Goal: Task Accomplishment & Management: Use online tool/utility

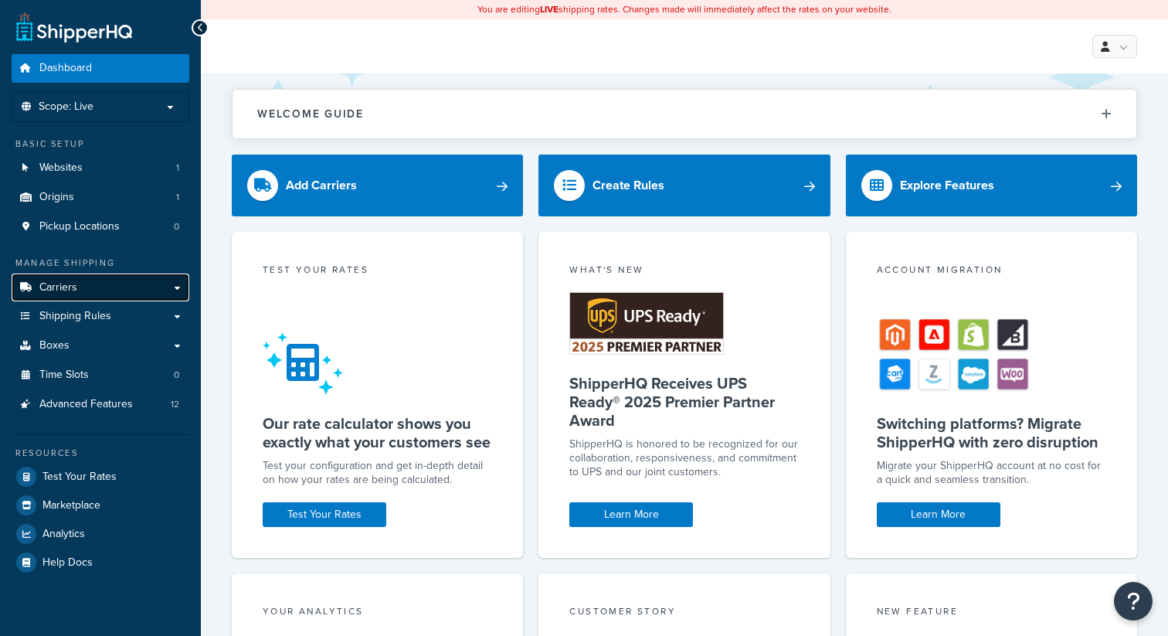
click at [124, 273] on link "Carriers" at bounding box center [101, 287] width 178 height 29
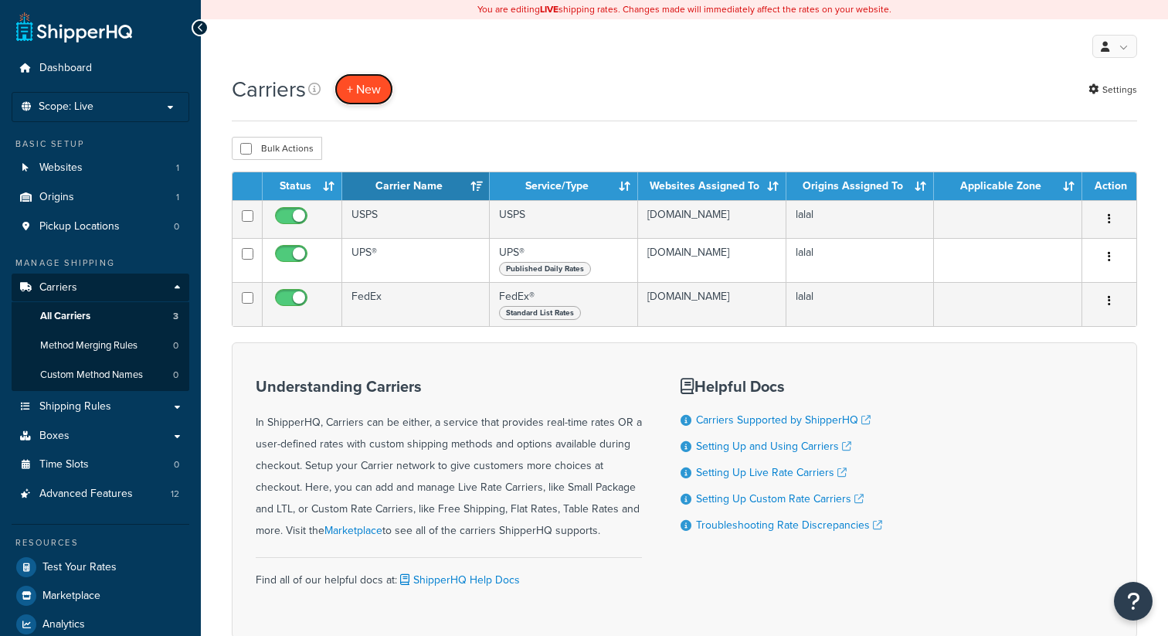
click at [372, 80] on button "+ New" at bounding box center [363, 89] width 59 height 32
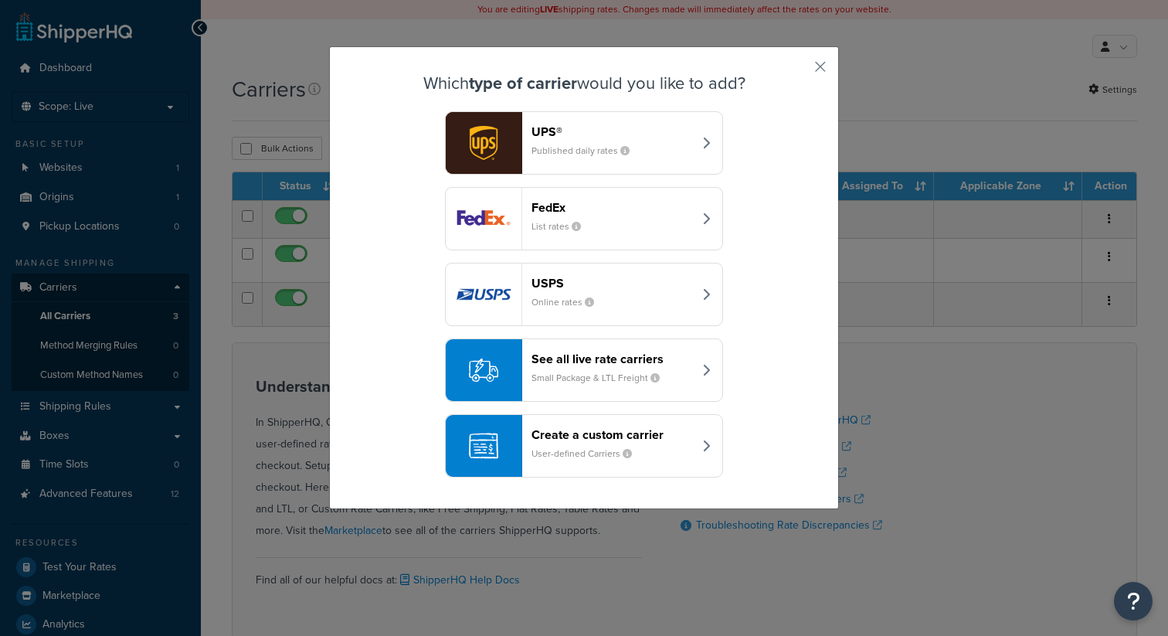
click at [618, 372] on small "Small Package & LTL Freight" at bounding box center [601, 378] width 141 height 14
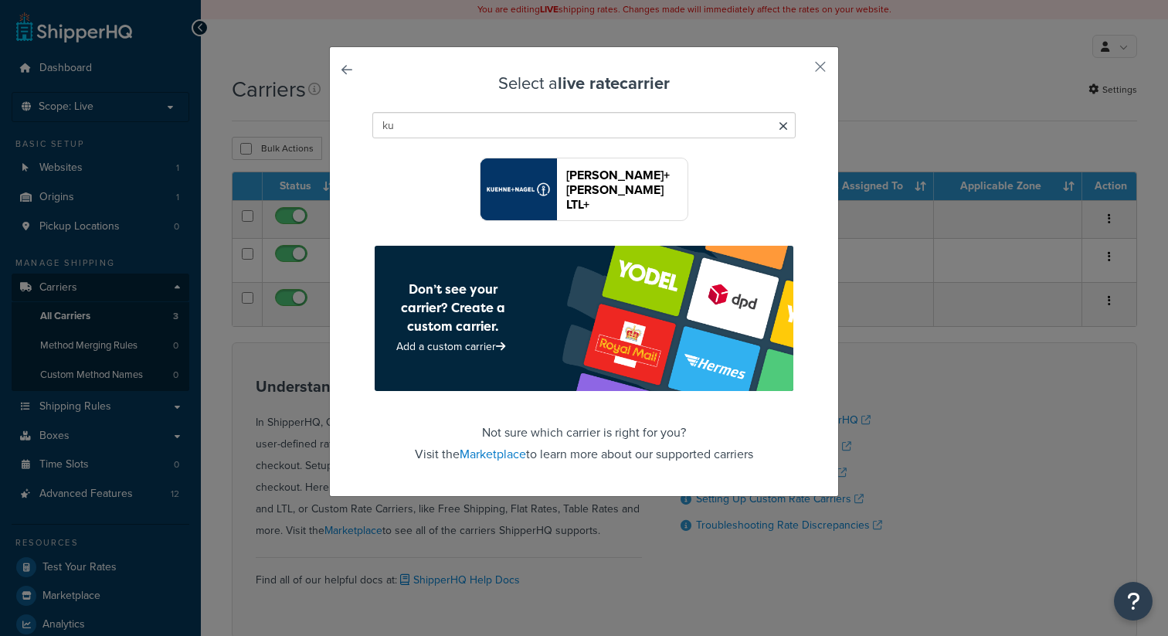
type input "ku"
click at [575, 171] on button "Kuehne+Nagel LTL+" at bounding box center [584, 189] width 209 height 63
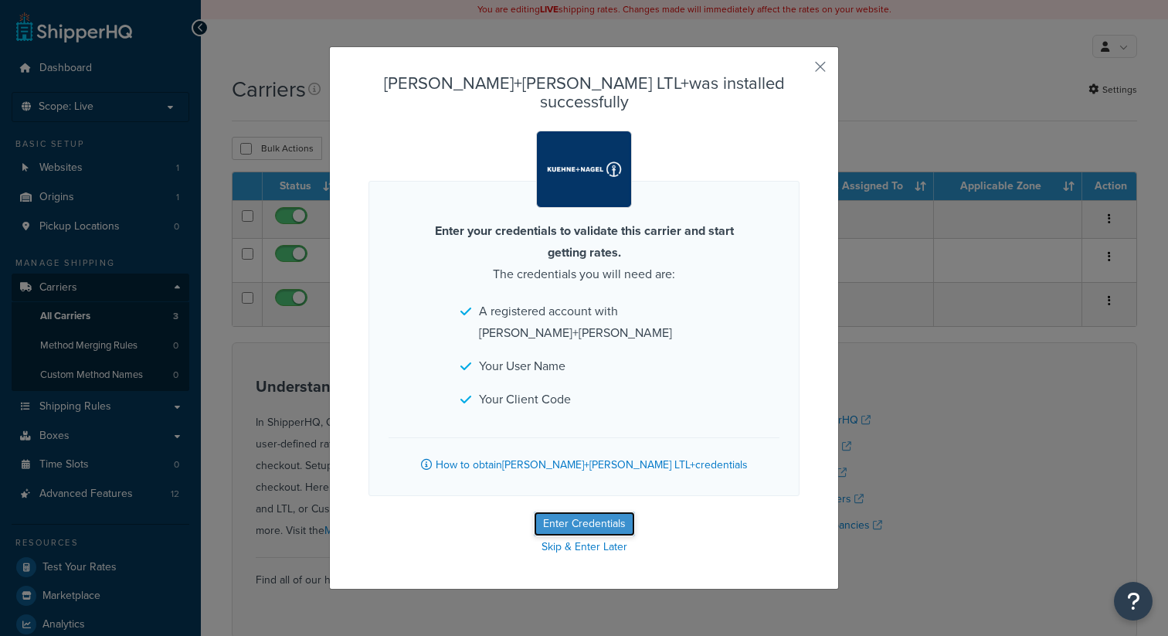
click at [562, 511] on button "Enter Credentials" at bounding box center [584, 523] width 101 height 25
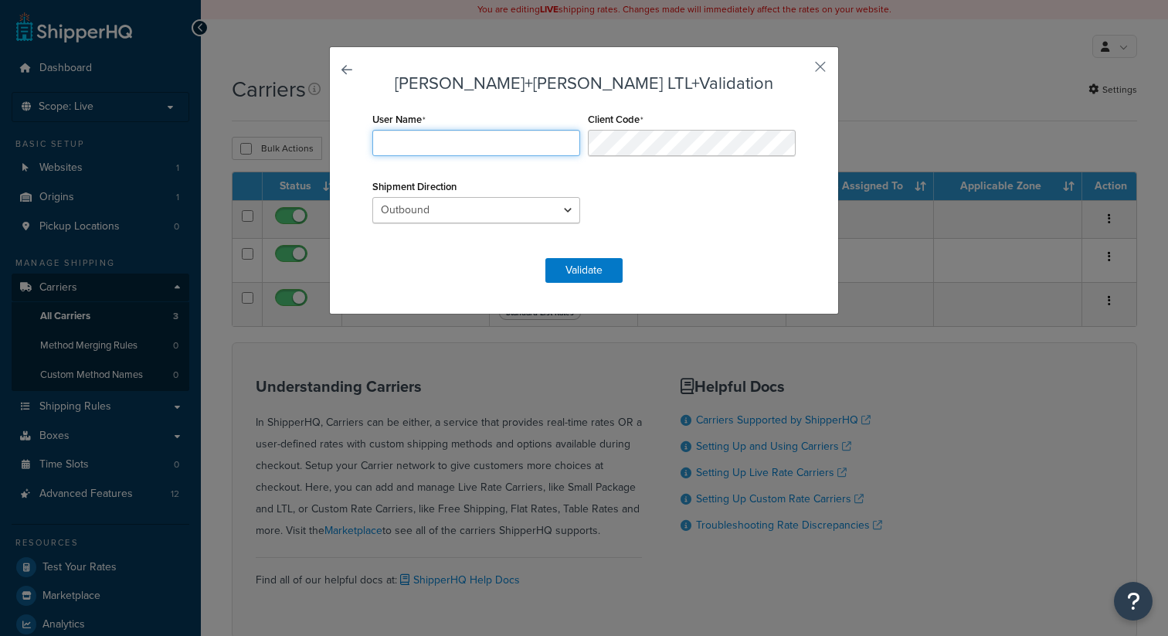
click at [470, 148] on input "User Name" at bounding box center [476, 143] width 208 height 26
type input "OZDEMO"
click at [648, 126] on div "Client Code" at bounding box center [691, 132] width 215 height 48
click at [673, 198] on div "User Name OZDEMO Client Code Shipment Direction Outbound Inbound Drop" at bounding box center [583, 175] width 431 height 134
click at [602, 270] on button "Validate" at bounding box center [583, 270] width 77 height 25
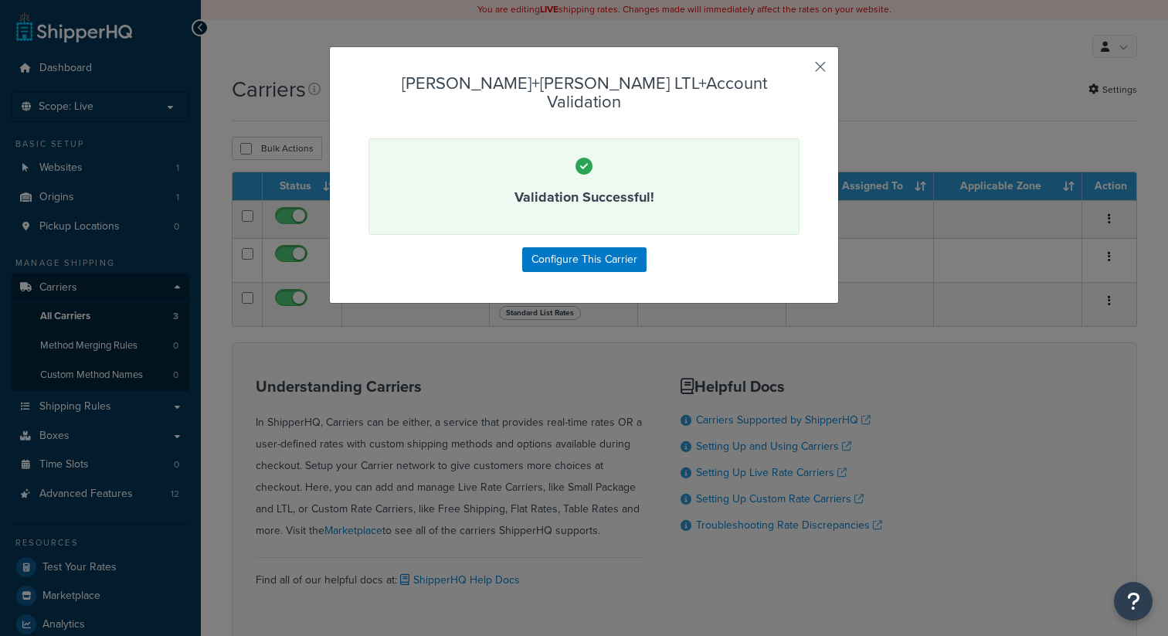
click at [799, 70] on button "button" at bounding box center [797, 72] width 4 height 4
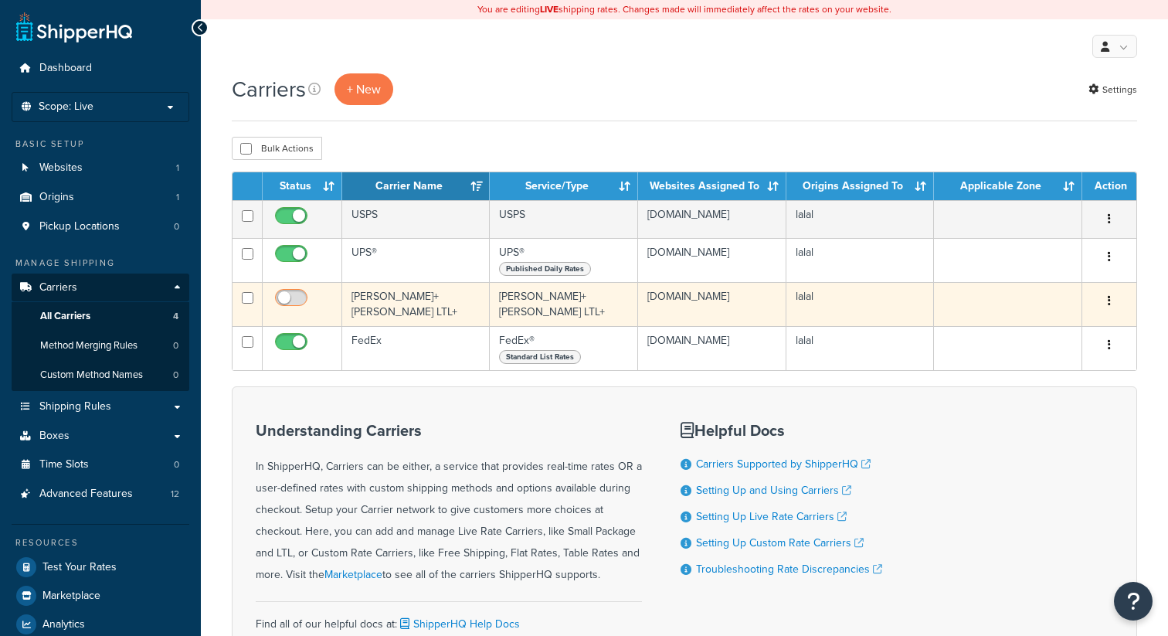
click at [300, 305] on input "checkbox" at bounding box center [293, 301] width 42 height 19
checkbox input "true"
click at [378, 299] on td "Kuehne+Nagel LTL+" at bounding box center [416, 304] width 148 height 44
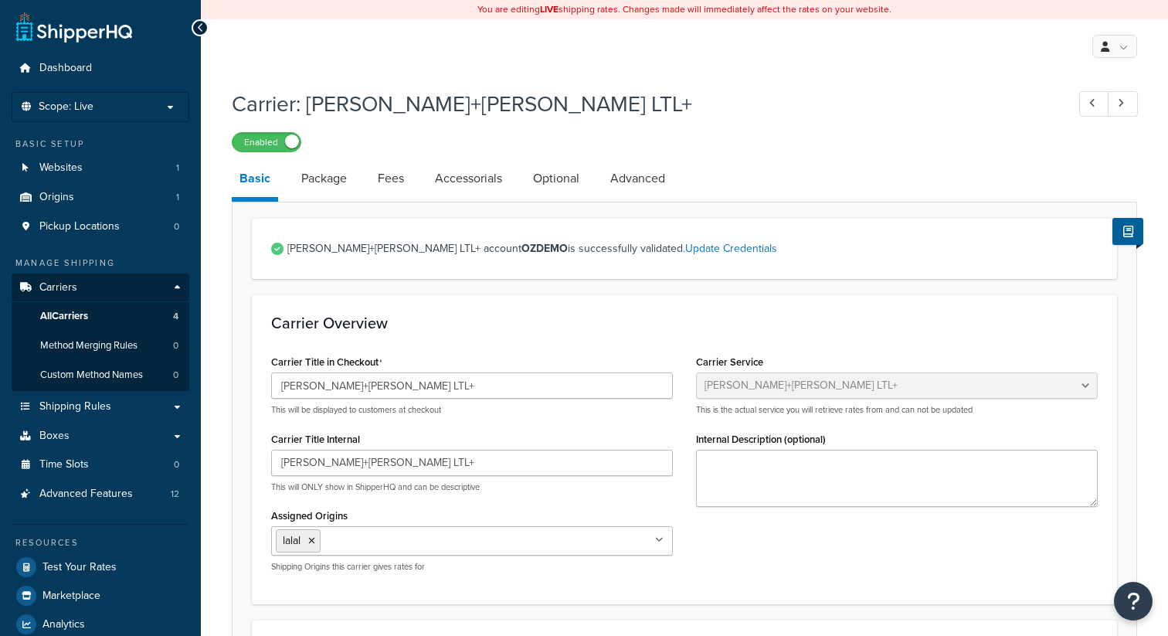
select select "reTransFreight"
click at [336, 191] on link "Package" at bounding box center [323, 178] width 61 height 37
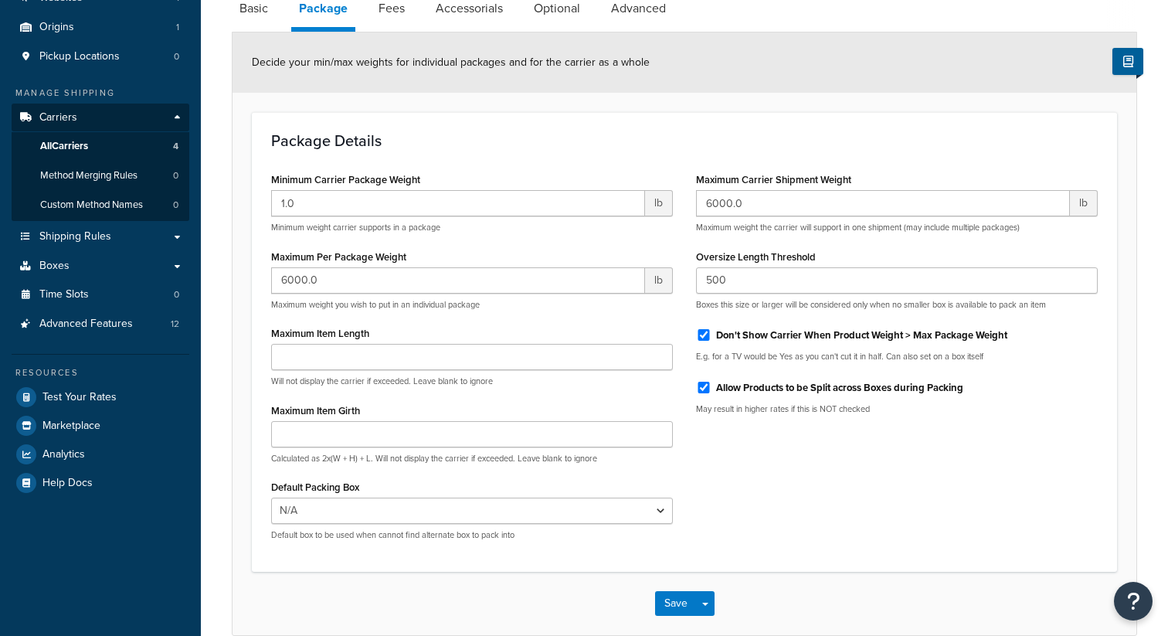
scroll to position [178, 0]
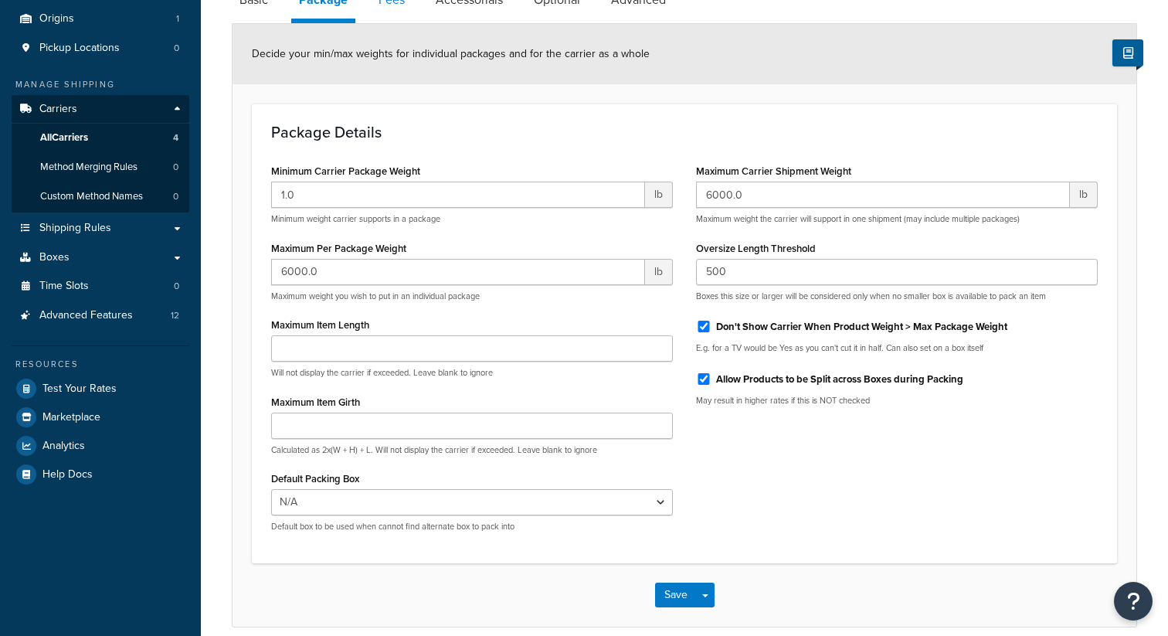
click at [393, 5] on link "Fees" at bounding box center [392, -1] width 42 height 37
select select "AFTER"
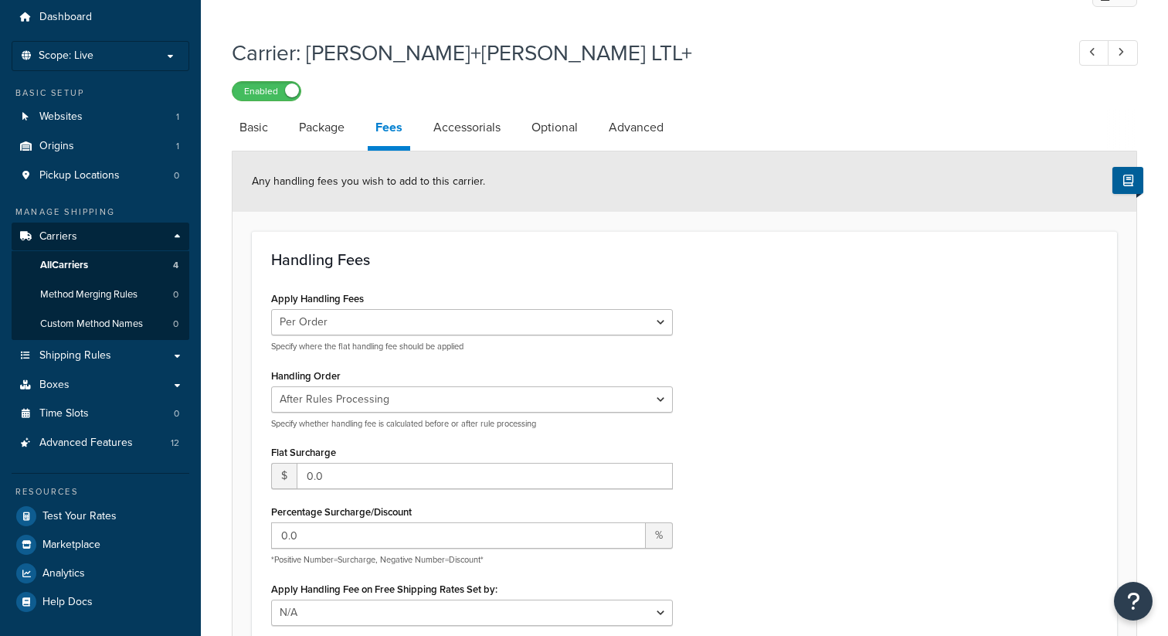
scroll to position [41, 0]
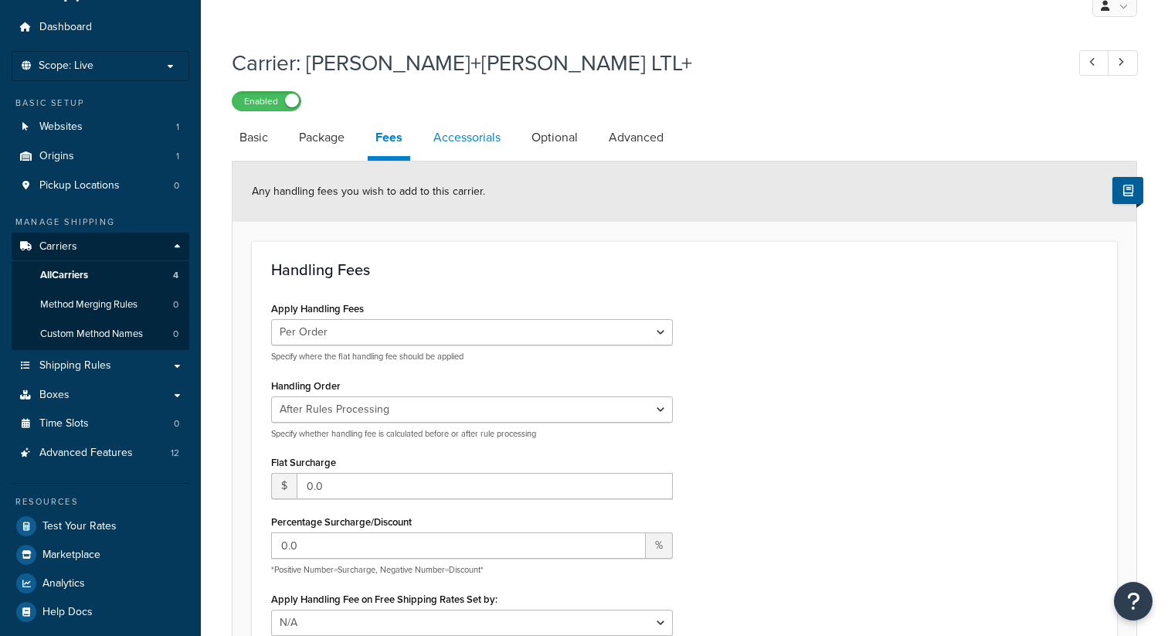
click at [458, 143] on link "Accessorials" at bounding box center [467, 137] width 83 height 37
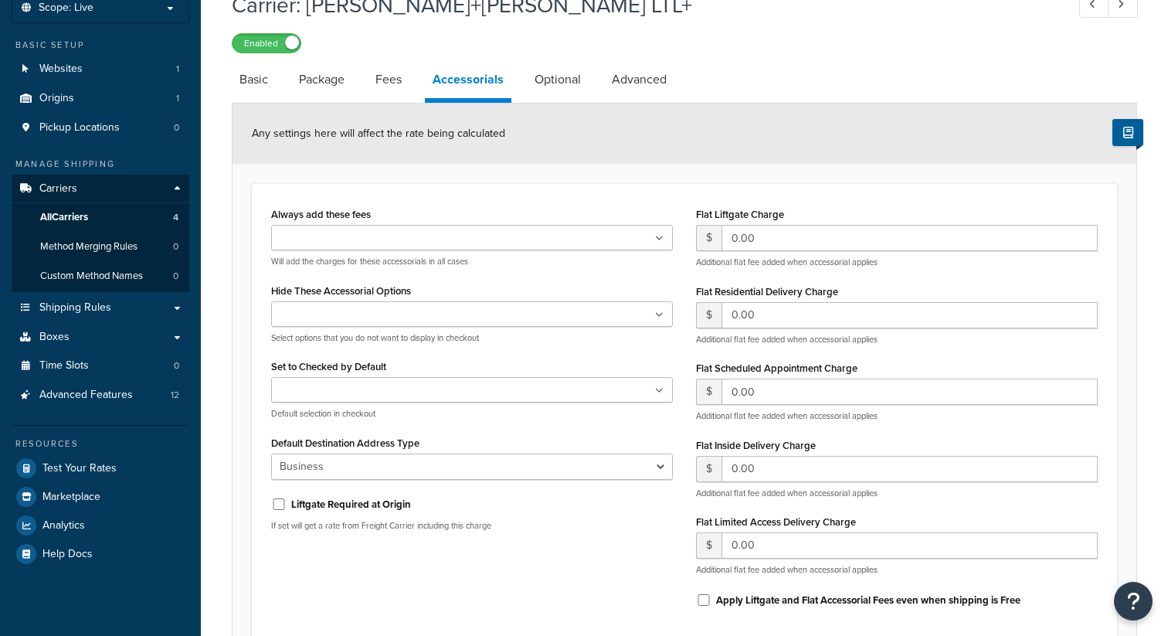
scroll to position [100, 0]
click at [399, 399] on ul at bounding box center [472, 388] width 402 height 25
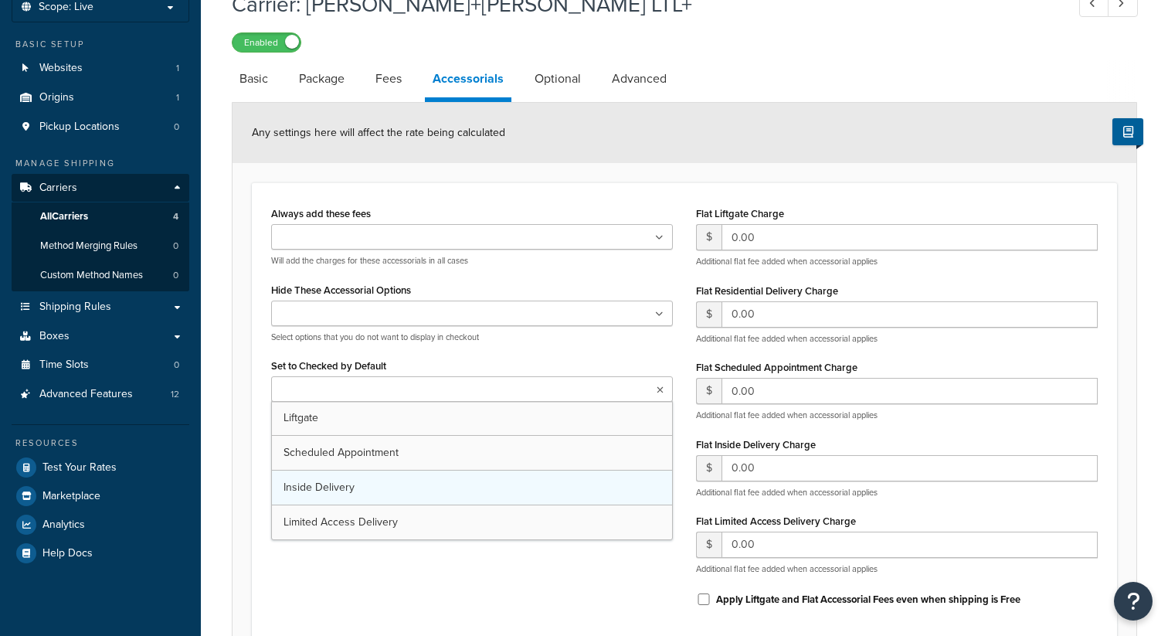
scroll to position [137, 0]
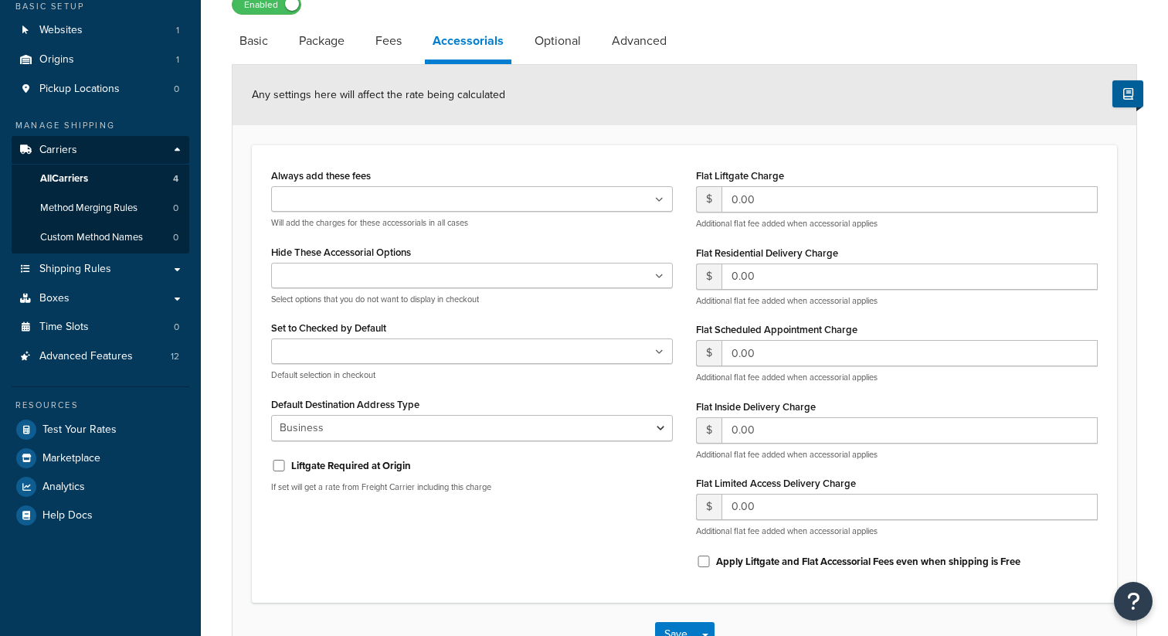
click at [345, 288] on div at bounding box center [472, 275] width 402 height 25
click at [368, 278] on input "Hide These Accessorial Options" at bounding box center [344, 276] width 137 height 17
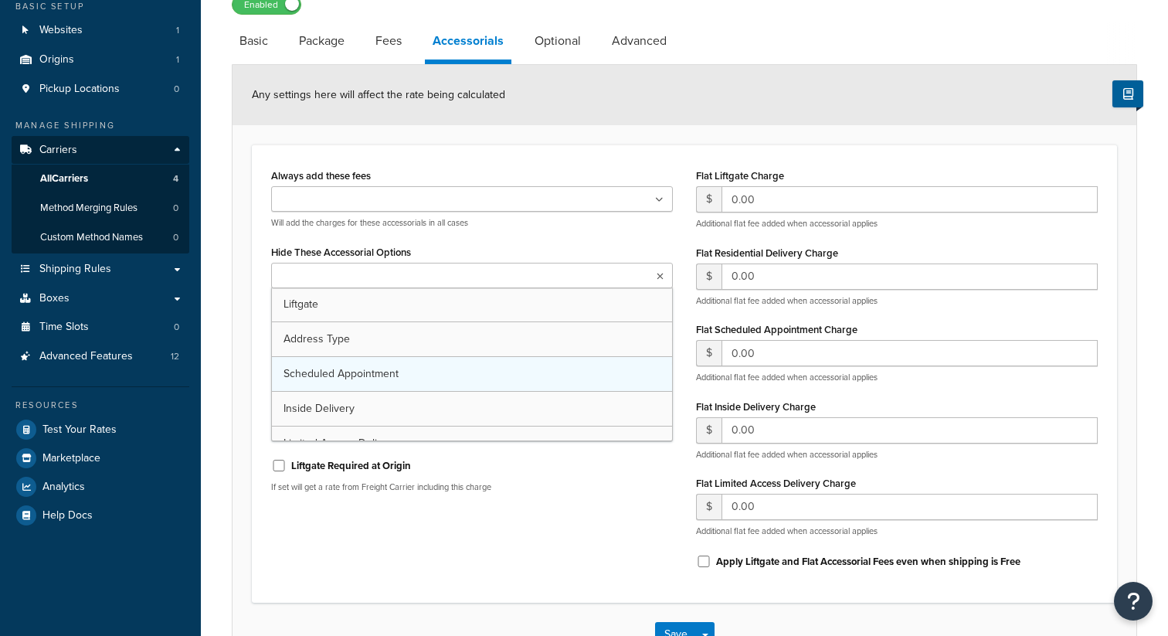
scroll to position [20, 0]
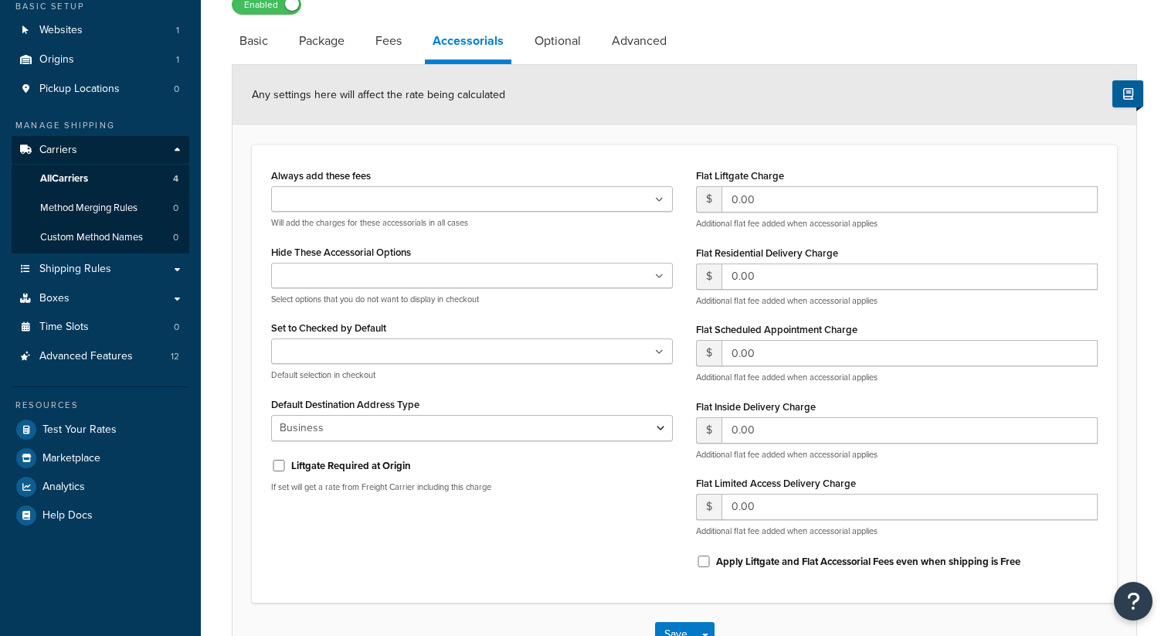
click at [259, 284] on div "Always add these fees Liftgate Address Type Scheduled Appointment Inside Delive…" at bounding box center [684, 373] width 865 height 458
click at [326, 425] on select "Business Residential" at bounding box center [472, 428] width 402 height 26
click at [548, 40] on link "Optional" at bounding box center [558, 40] width 62 height 37
select select "55"
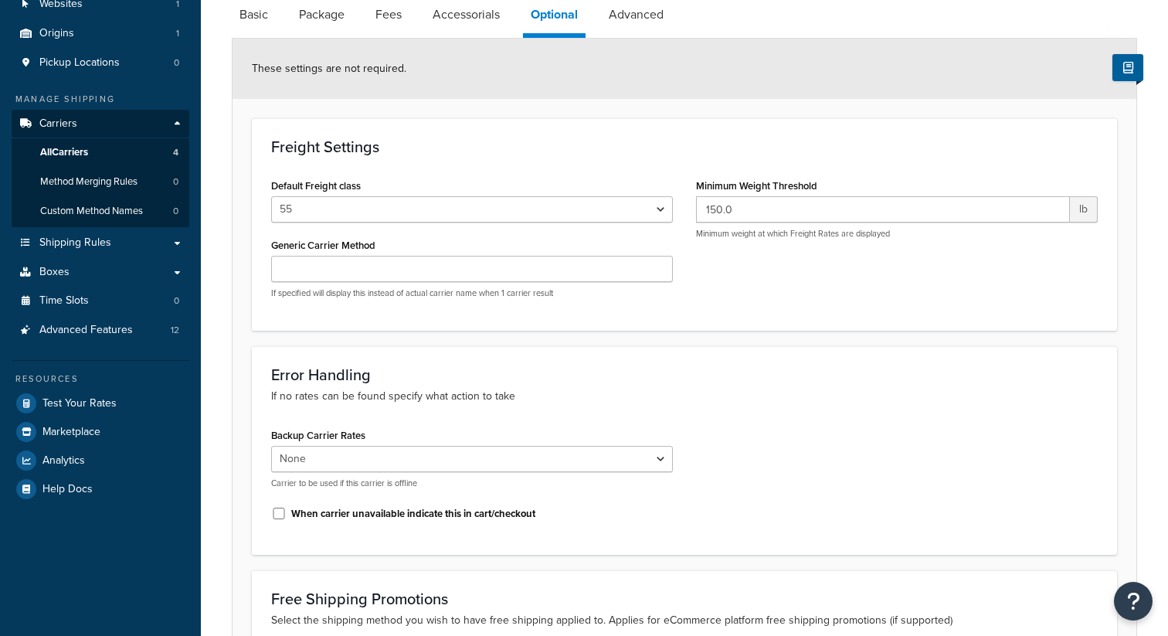
scroll to position [165, 0]
click at [694, 288] on div "Default Freight class 50 55 60 65 70 77.5 85 92.5 100 110 125 150 175 200 250 3…" at bounding box center [685, 241] width 850 height 136
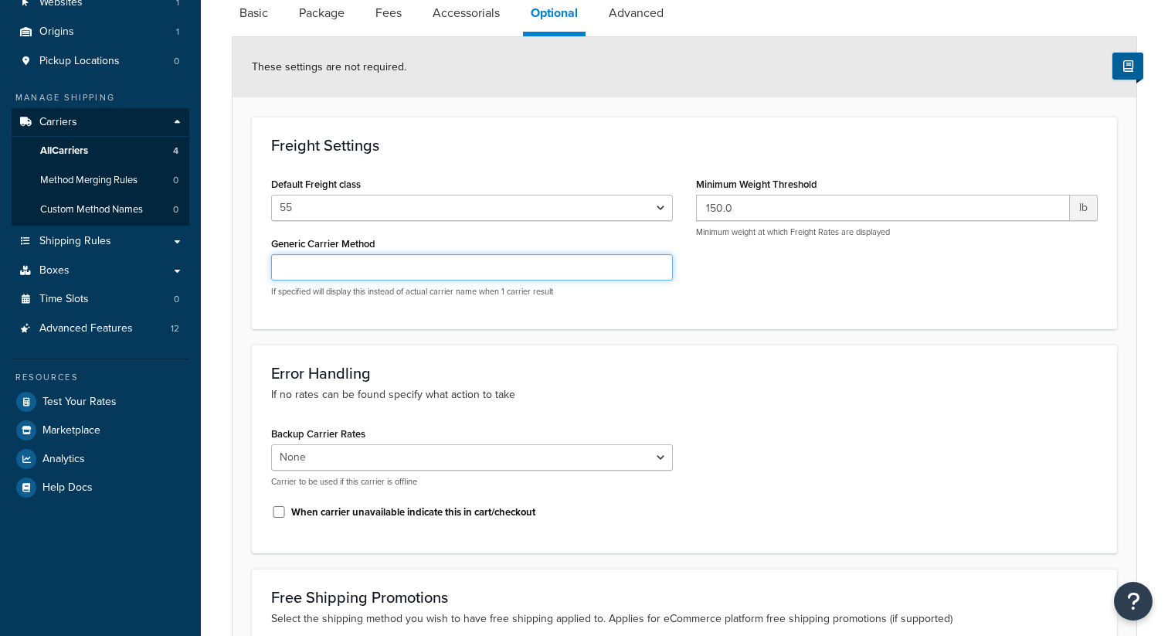
click at [635, 271] on input "Generic Carrier Method" at bounding box center [472, 267] width 402 height 26
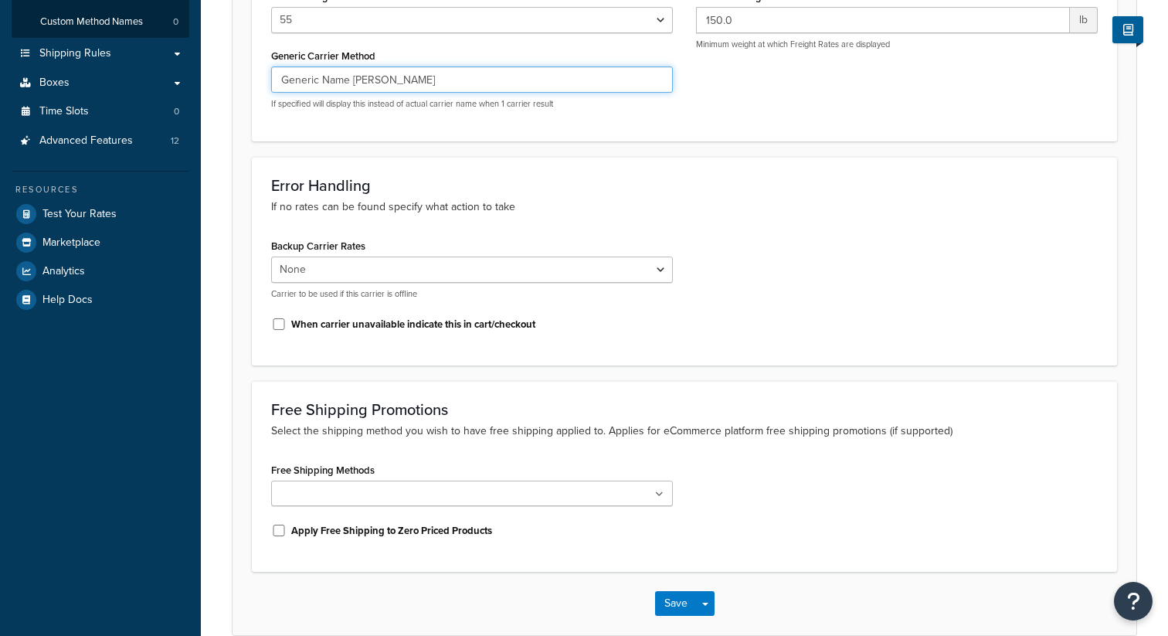
scroll to position [362, 0]
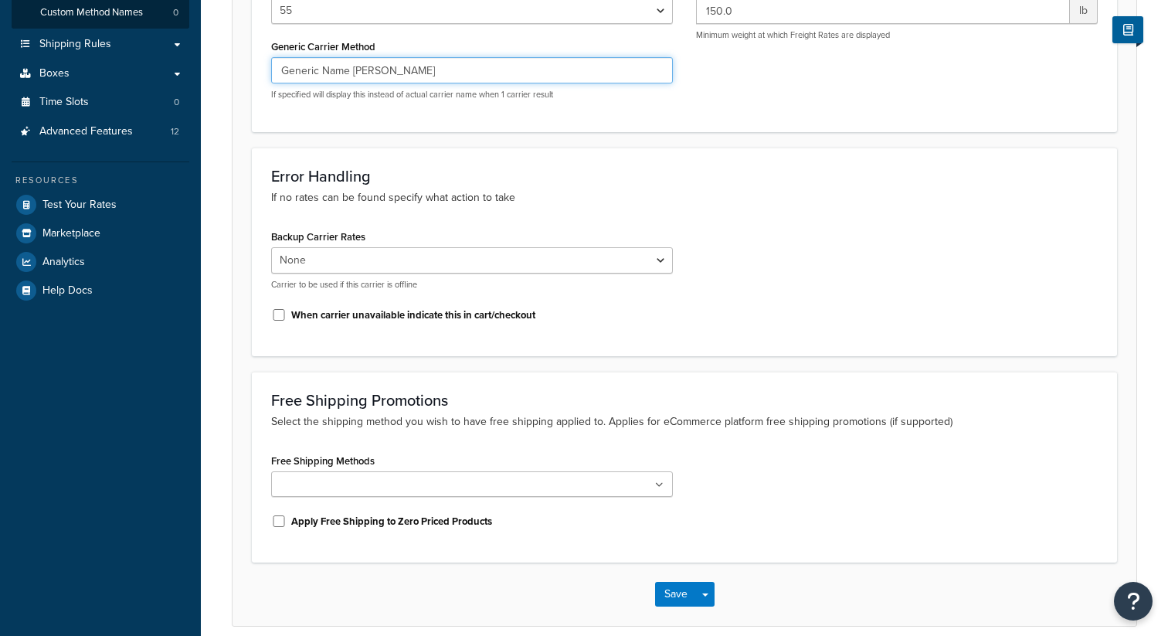
type input "Generic Name [PERSON_NAME]"
click at [604, 481] on ul at bounding box center [472, 483] width 402 height 25
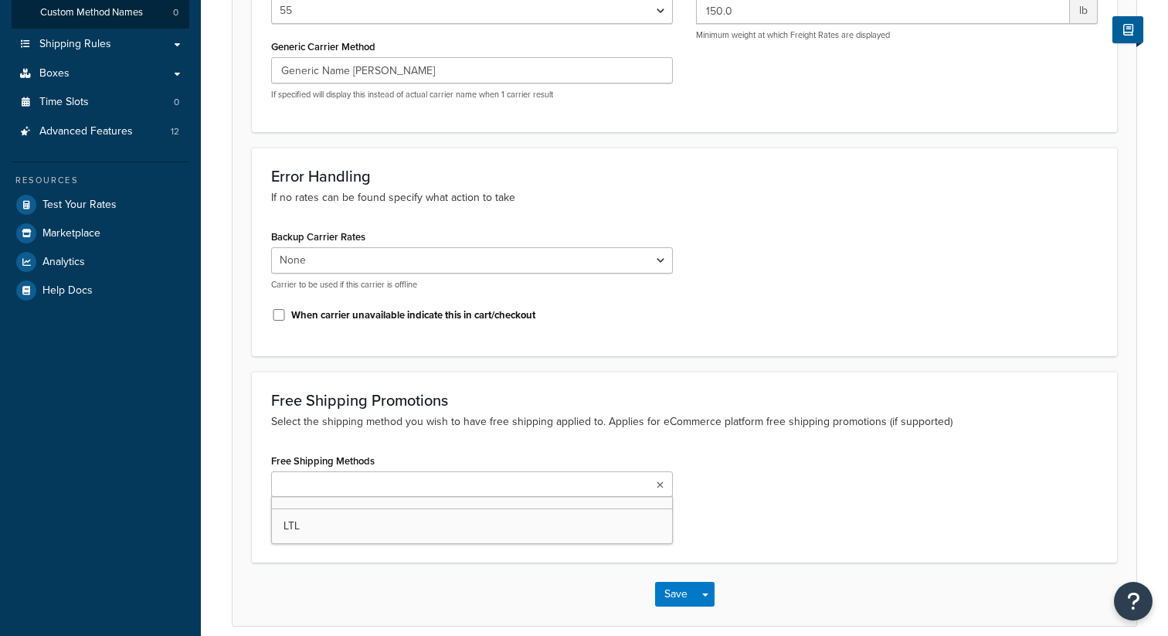
click at [748, 490] on div "Free Shipping Methods LTL Apply Free Shipping to Zero Priced Products" at bounding box center [685, 495] width 850 height 93
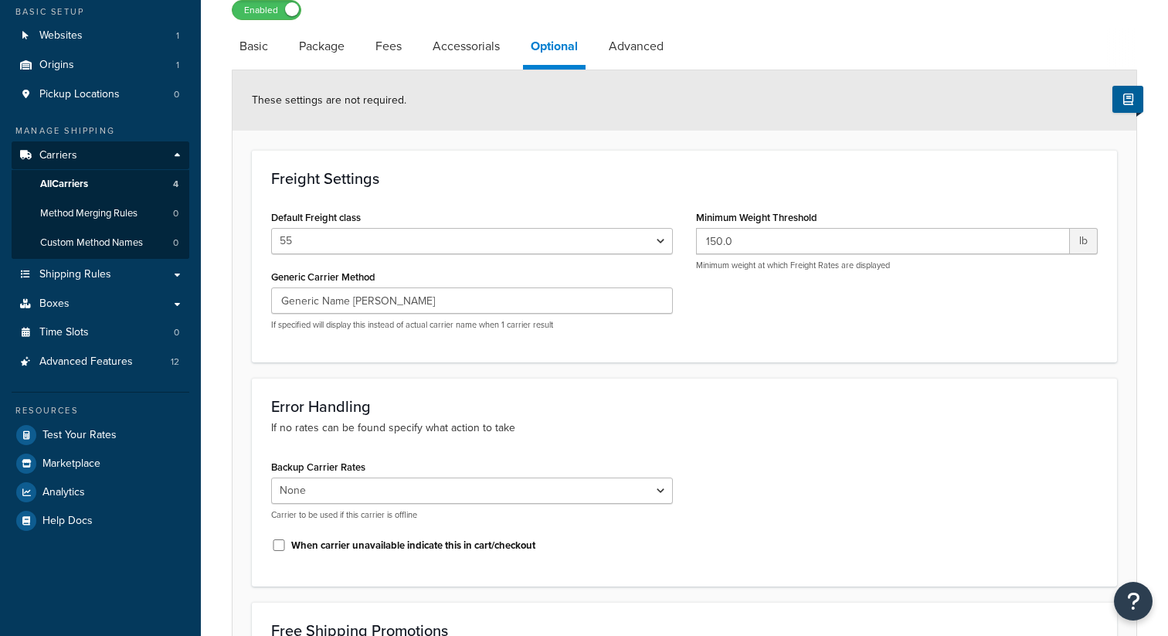
scroll to position [0, 0]
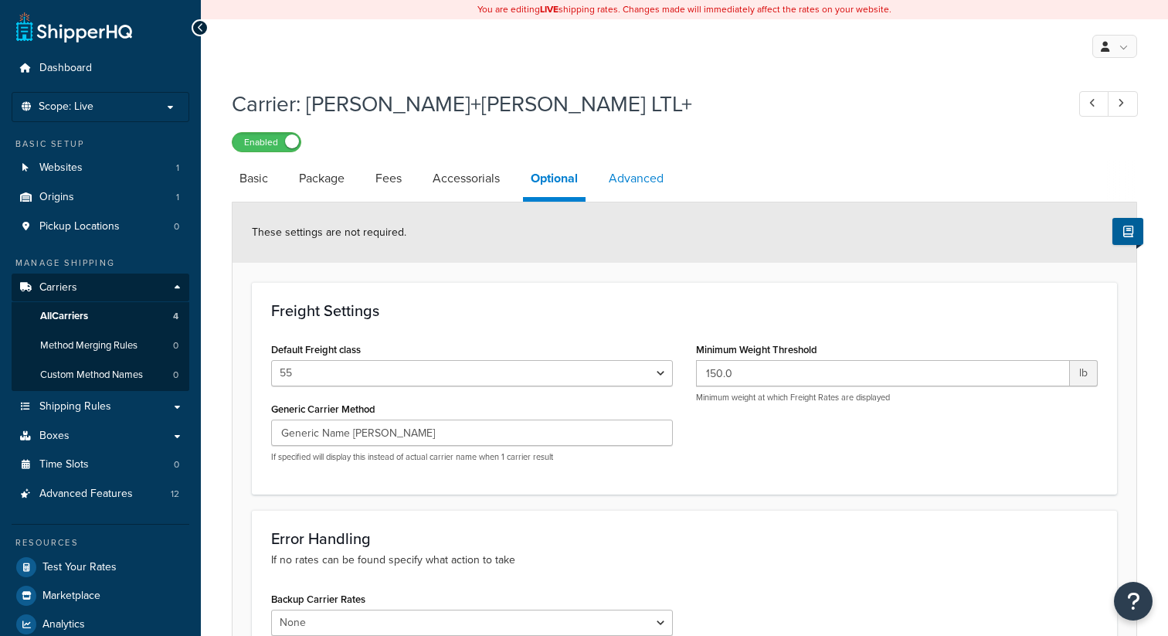
click at [639, 169] on link "Advanced" at bounding box center [636, 178] width 70 height 37
select select "false"
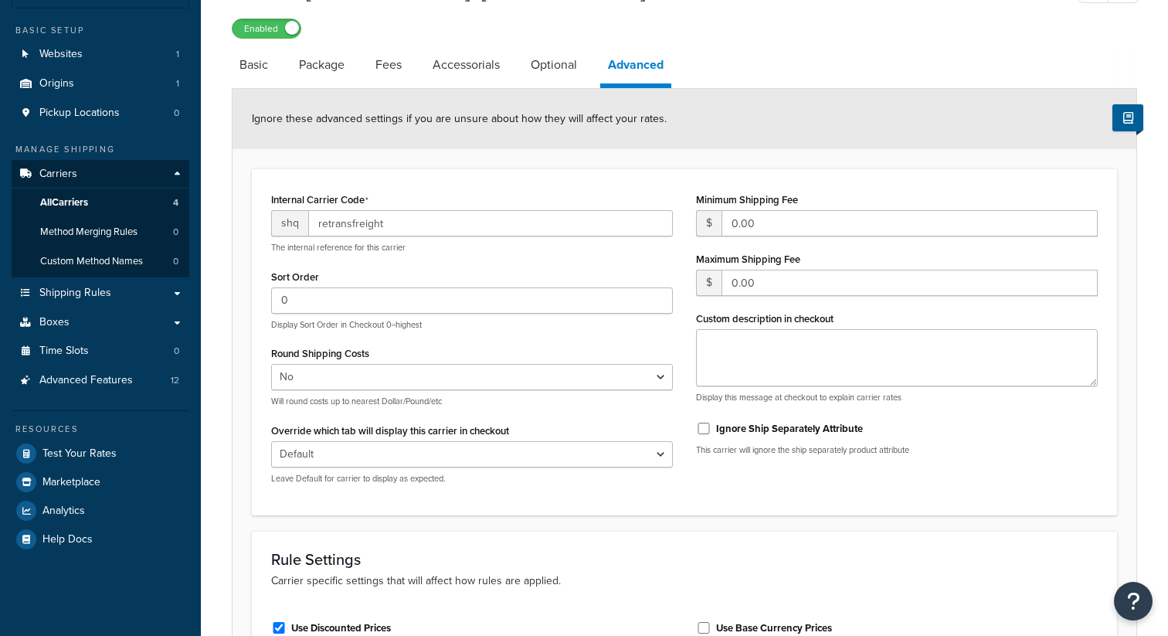
scroll to position [123, 0]
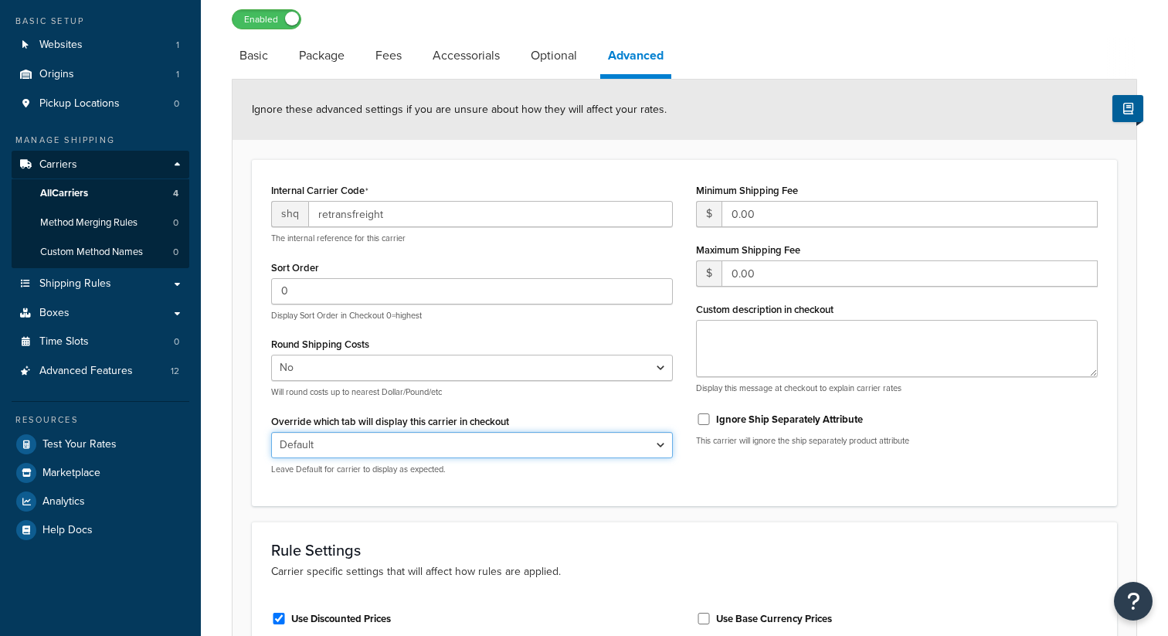
click at [603, 444] on select "Default Delivery Pickup" at bounding box center [472, 445] width 402 height 26
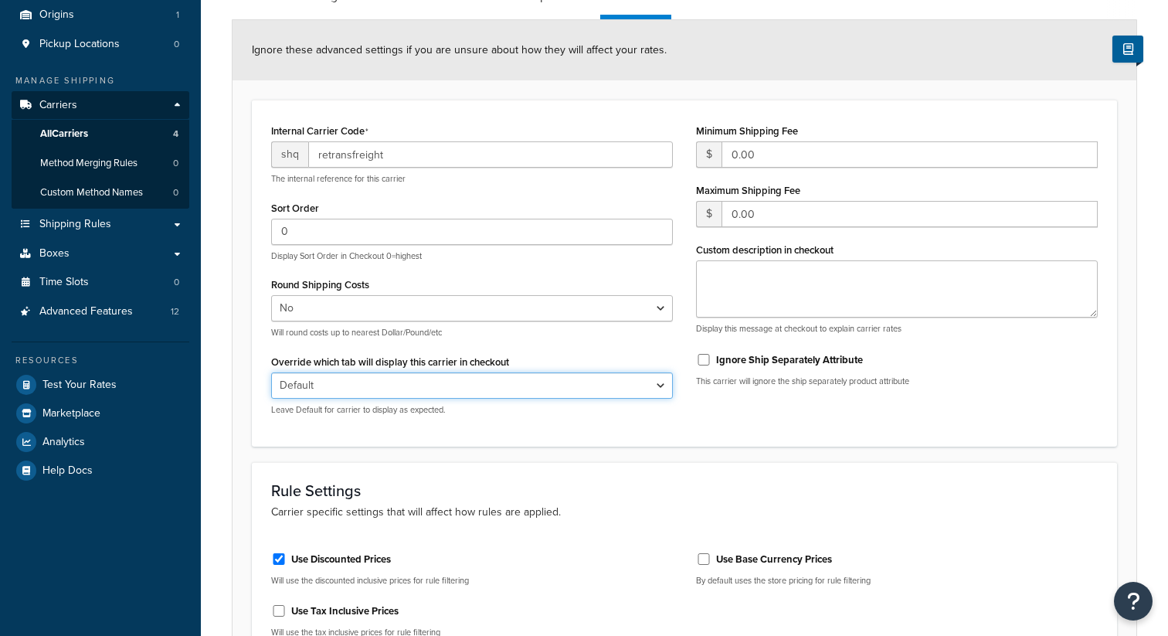
scroll to position [186, 0]
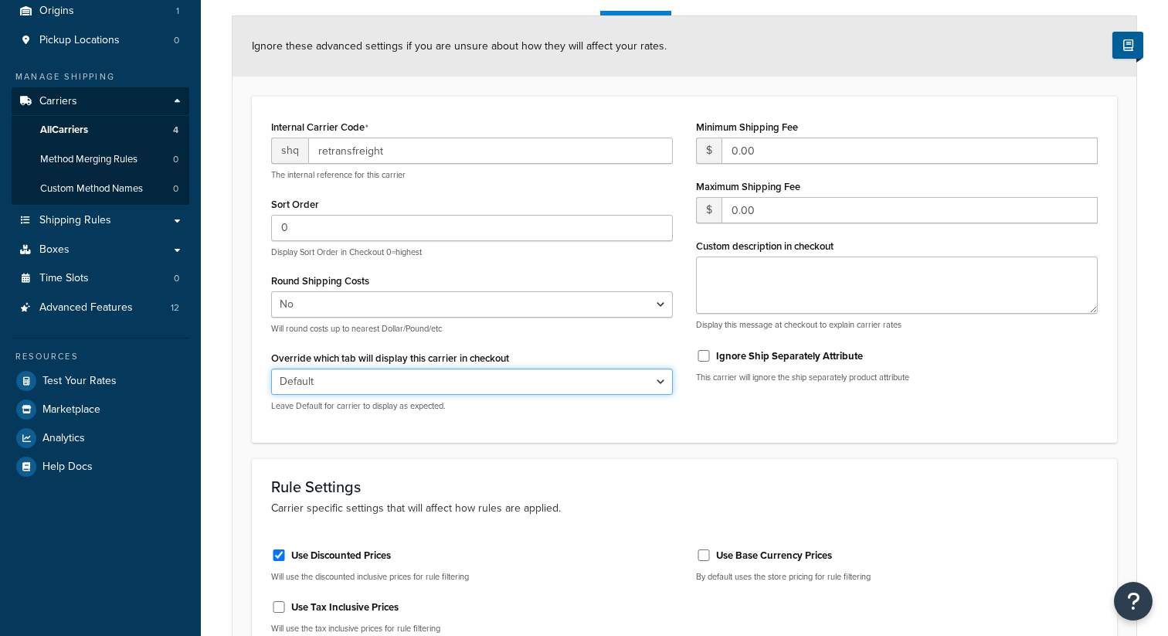
click at [595, 387] on select "Default Delivery Pickup" at bounding box center [472, 381] width 402 height 26
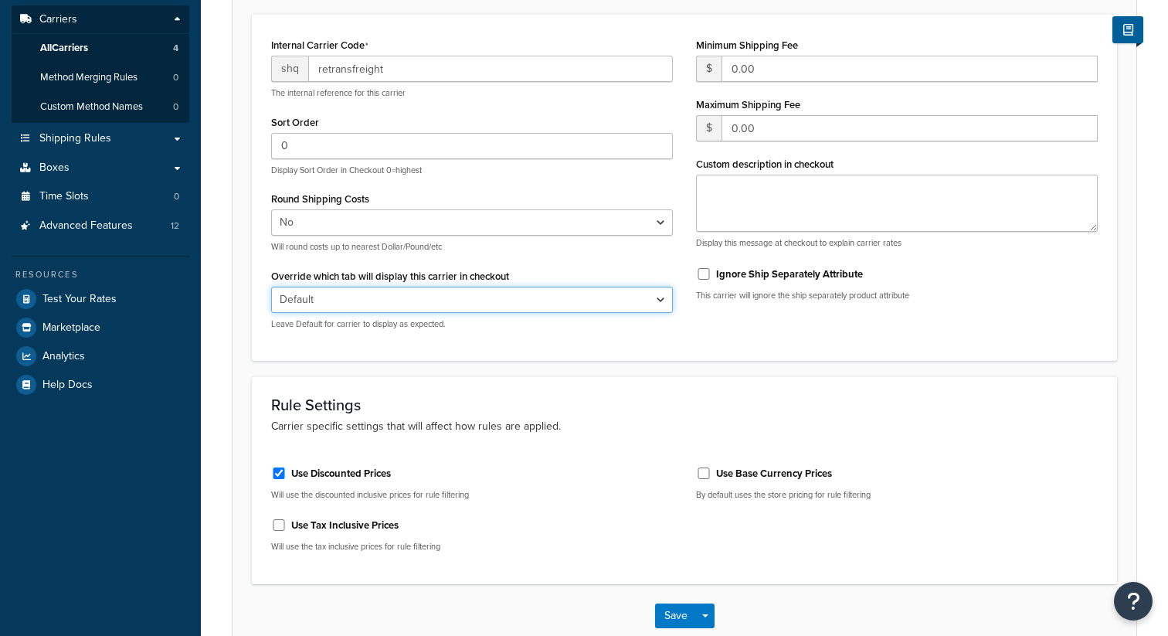
scroll to position [343, 0]
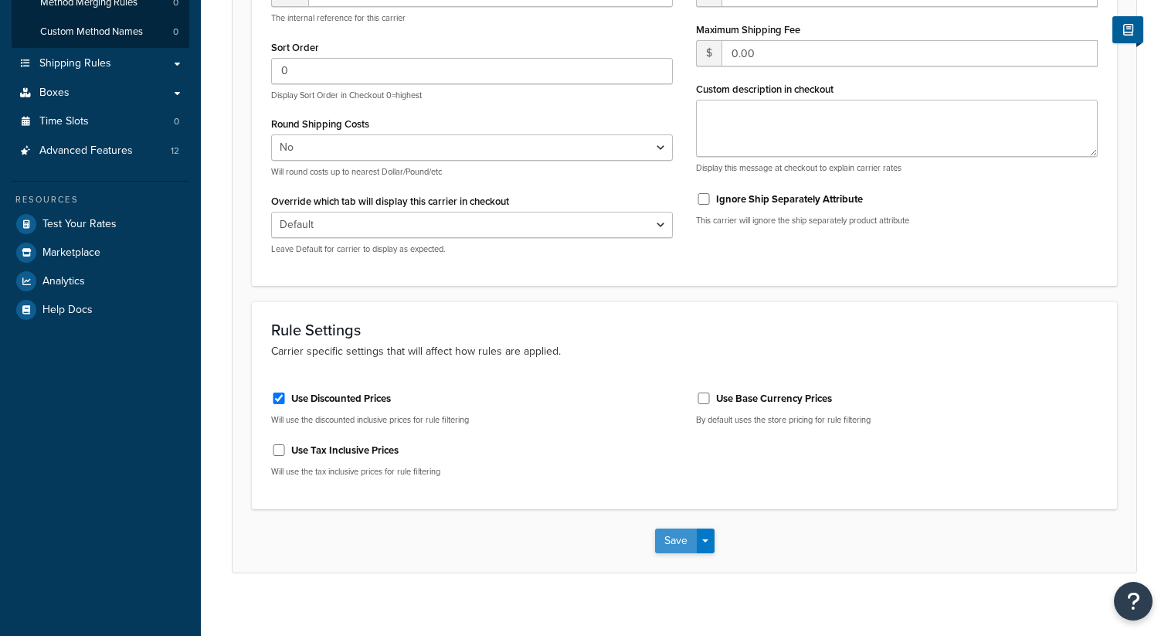
click at [680, 544] on button "Save" at bounding box center [676, 540] width 42 height 25
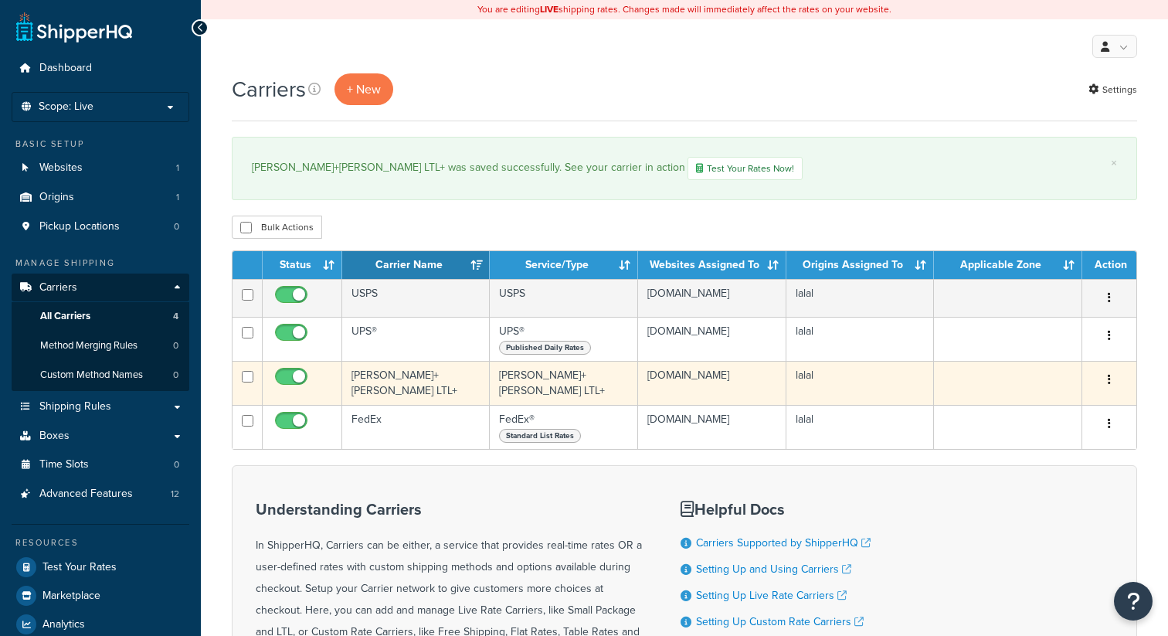
click at [409, 386] on td "[PERSON_NAME]+[PERSON_NAME] LTL+" at bounding box center [416, 383] width 148 height 44
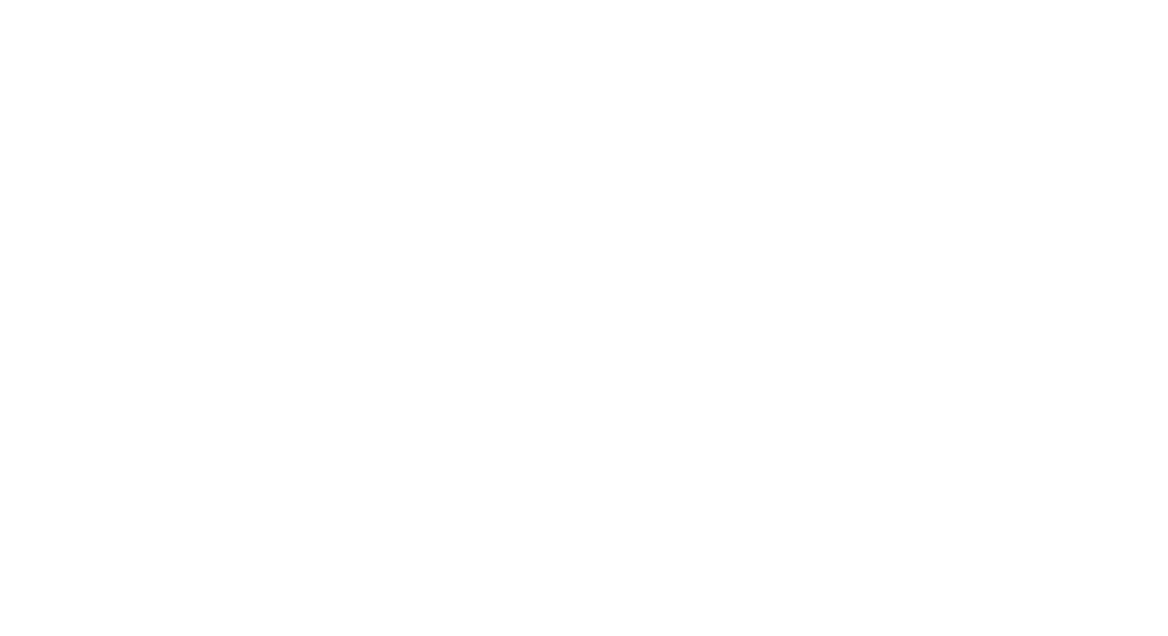
select select "reTransFreight"
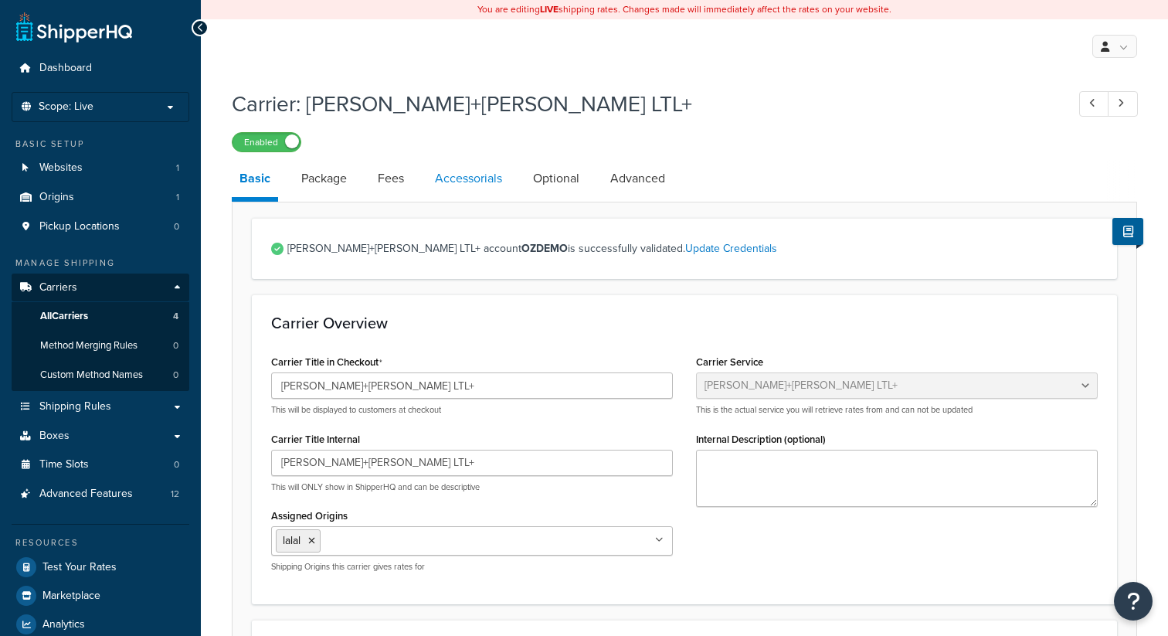
click at [472, 188] on link "Accessorials" at bounding box center [468, 178] width 83 height 37
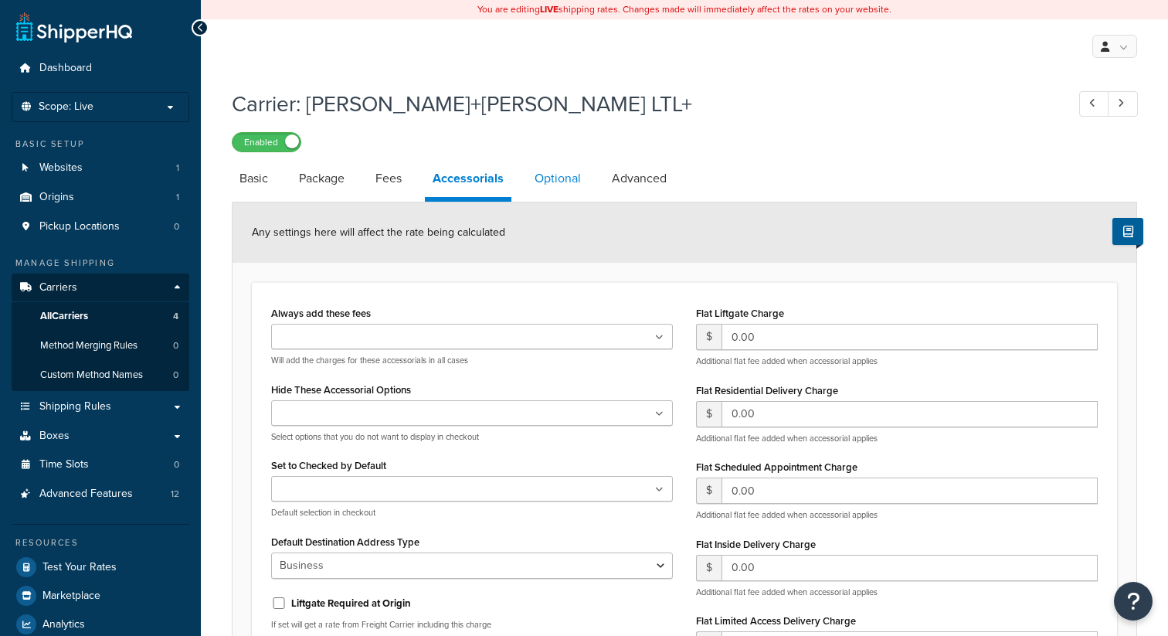
click at [571, 188] on link "Optional" at bounding box center [558, 178] width 62 height 37
select select "55"
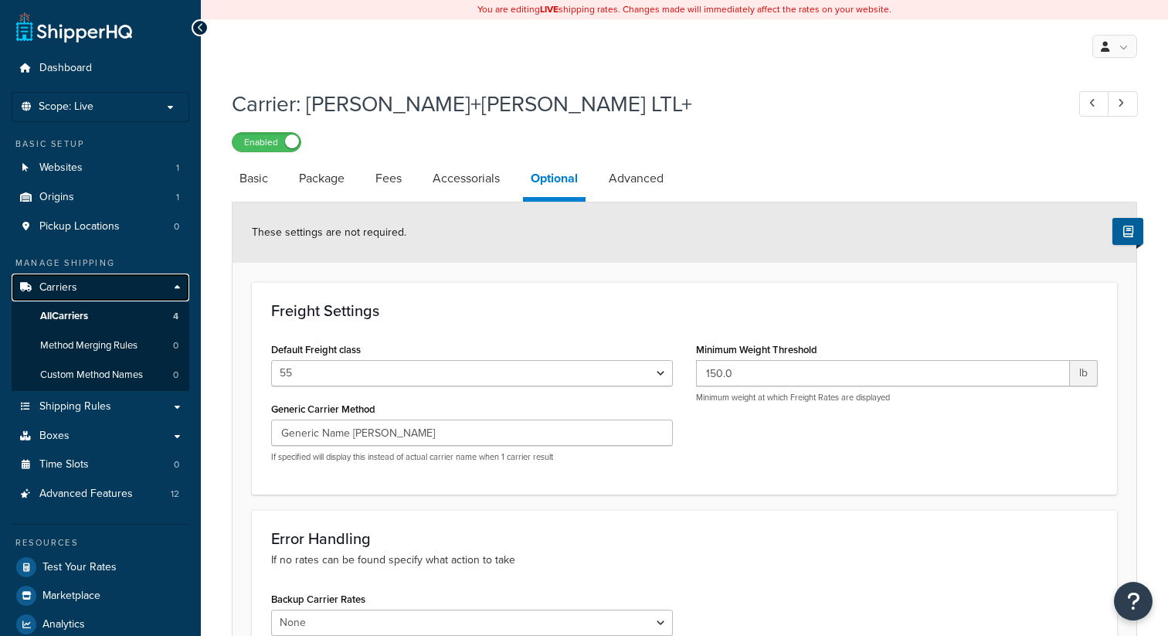
click at [127, 297] on link "Carriers" at bounding box center [101, 287] width 178 height 29
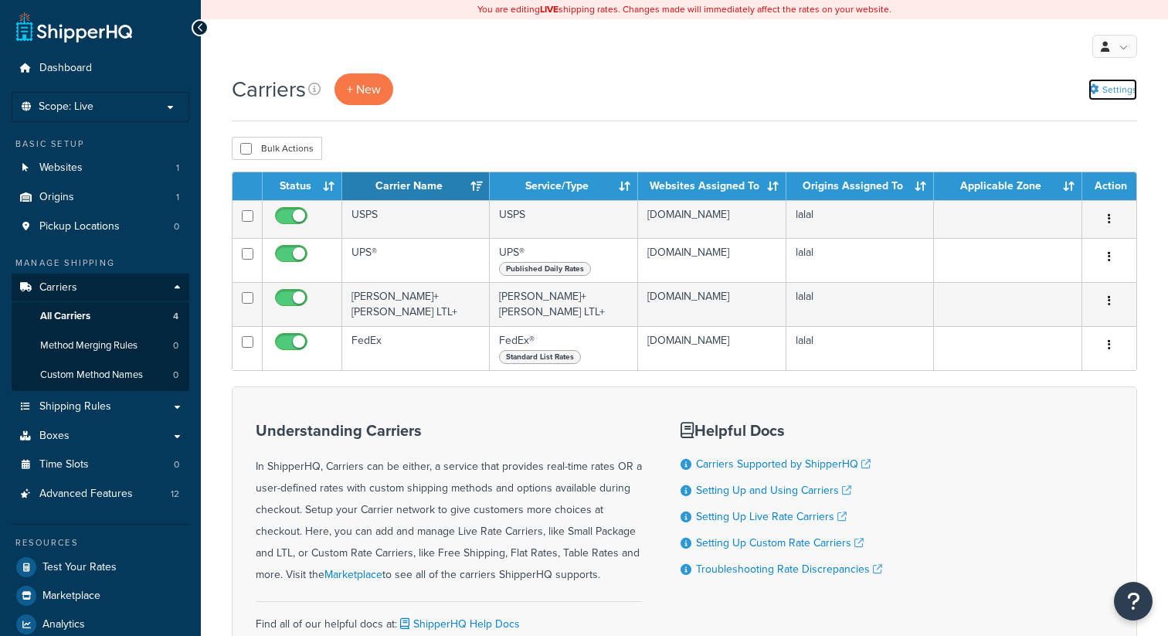
click at [1104, 90] on link "Settings" at bounding box center [1112, 90] width 49 height 22
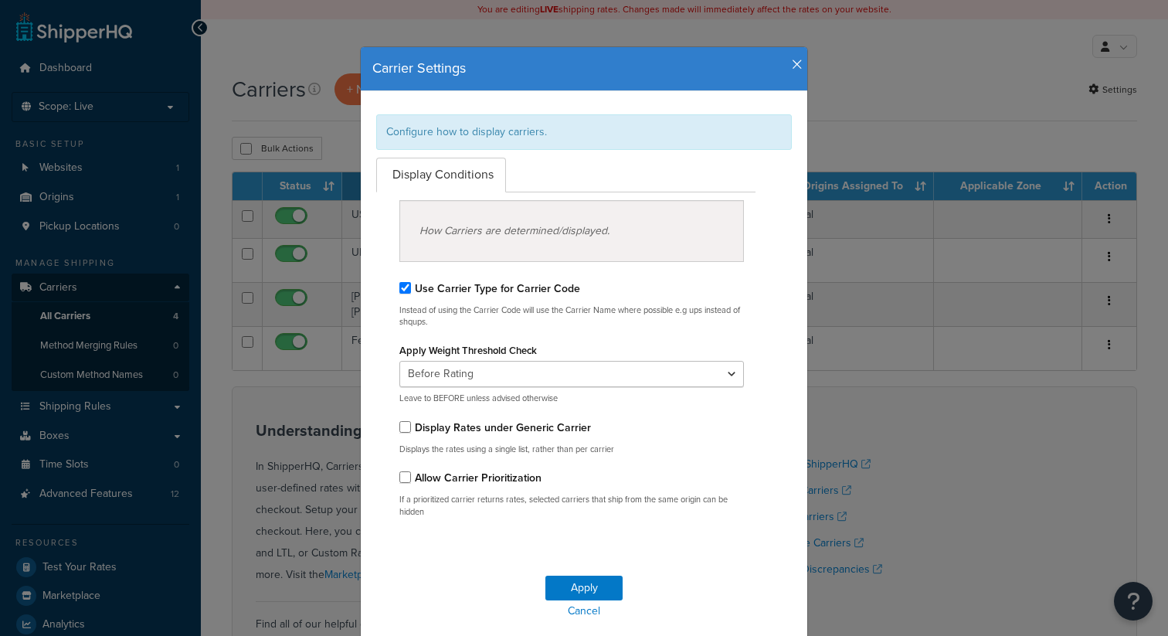
click at [433, 434] on label "Display Rates under Generic Carrier" at bounding box center [503, 427] width 176 height 16
click at [411, 433] on input "Display Rates under Generic Carrier" at bounding box center [405, 427] width 12 height 12
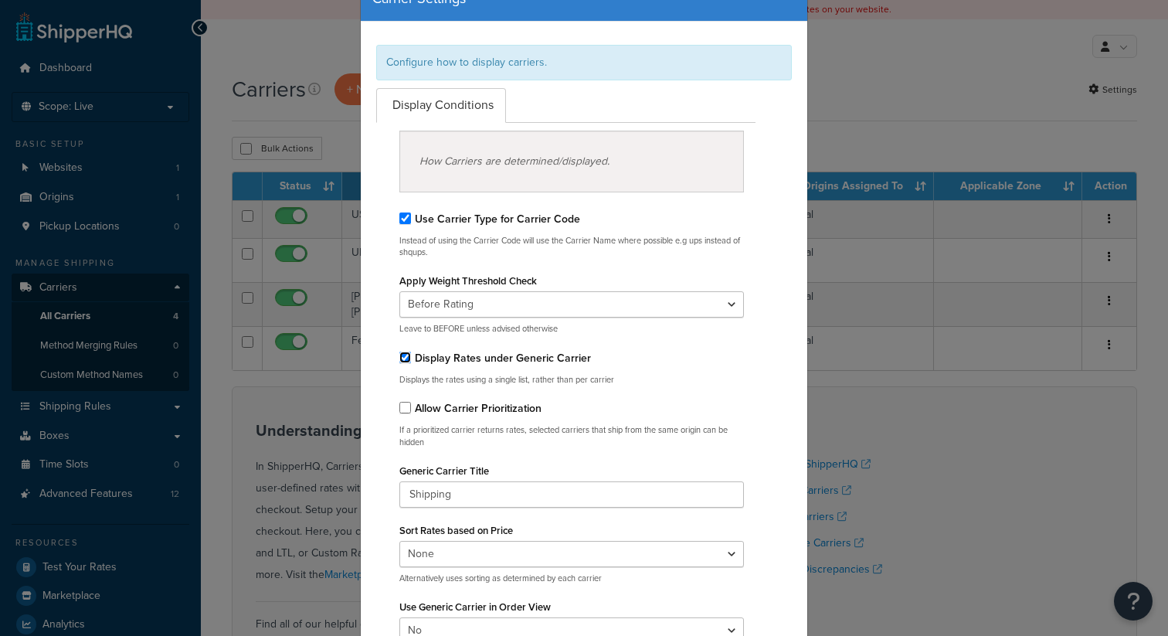
scroll to position [74, 0]
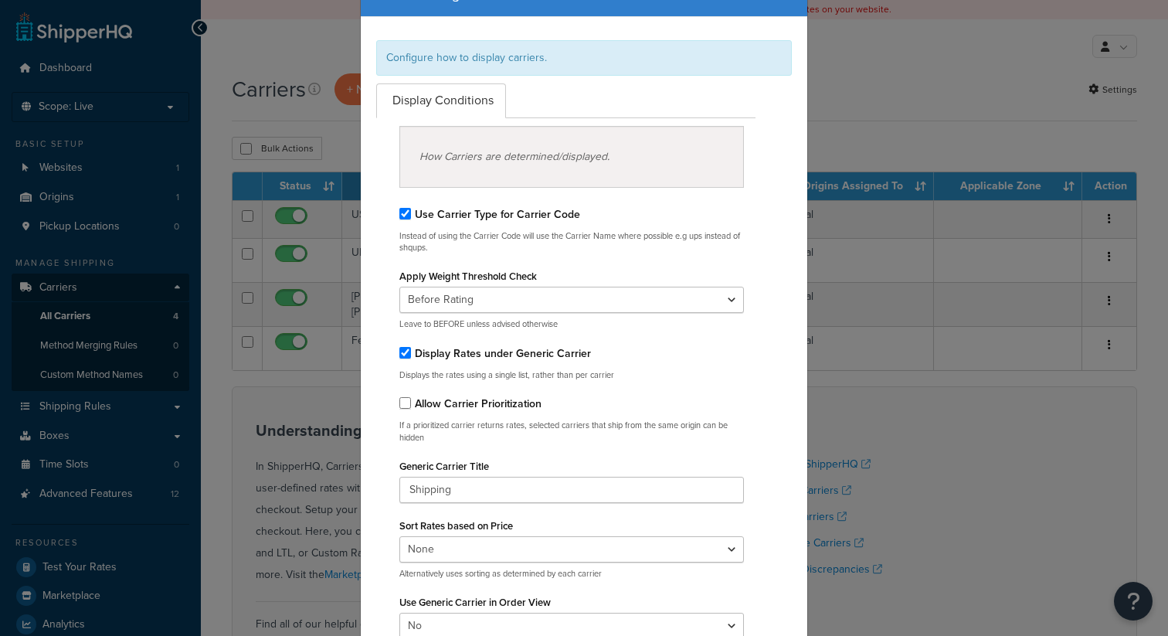
click at [431, 355] on label "Display Rates under Generic Carrier" at bounding box center [503, 353] width 176 height 16
click at [411, 355] on input "Display Rates under Generic Carrier" at bounding box center [405, 353] width 12 height 12
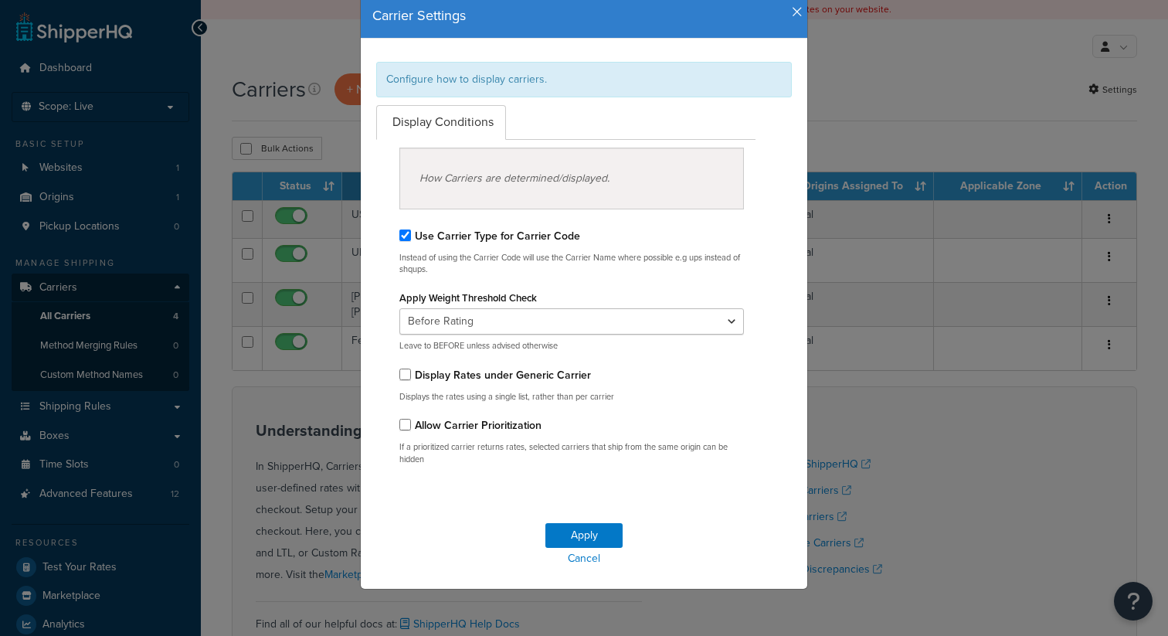
click at [423, 375] on label "Display Rates under Generic Carrier" at bounding box center [503, 375] width 176 height 16
click at [411, 375] on input "Display Rates under Generic Carrier" at bounding box center [405, 374] width 12 height 12
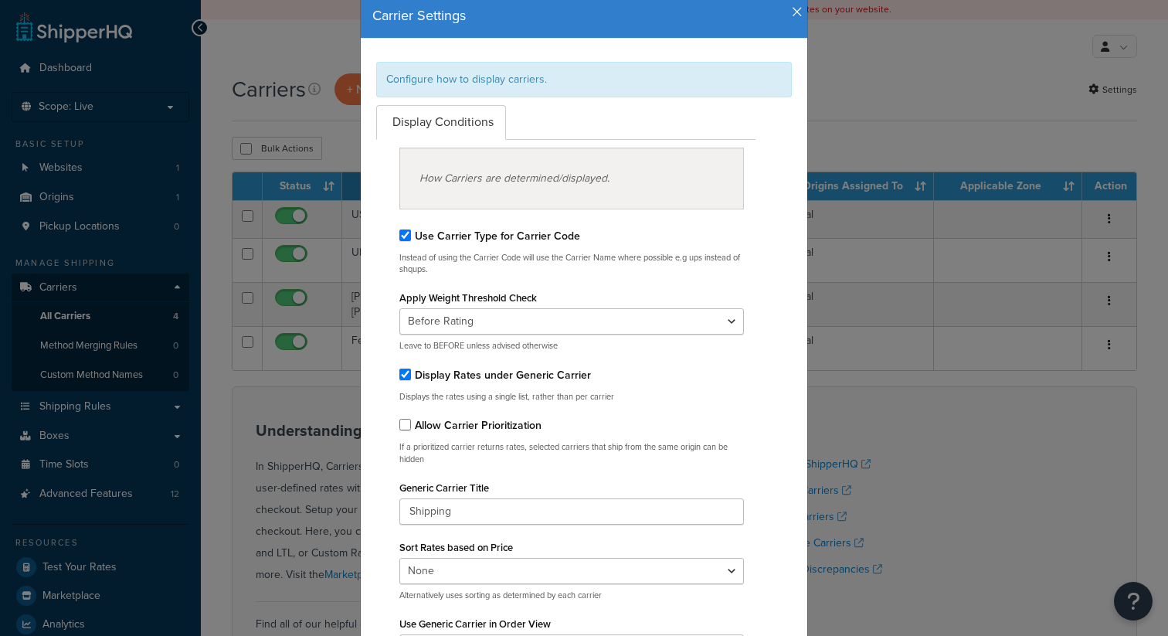
click at [447, 376] on label "Display Rates under Generic Carrier" at bounding box center [503, 375] width 176 height 16
click at [411, 376] on input "Display Rates under Generic Carrier" at bounding box center [405, 374] width 12 height 12
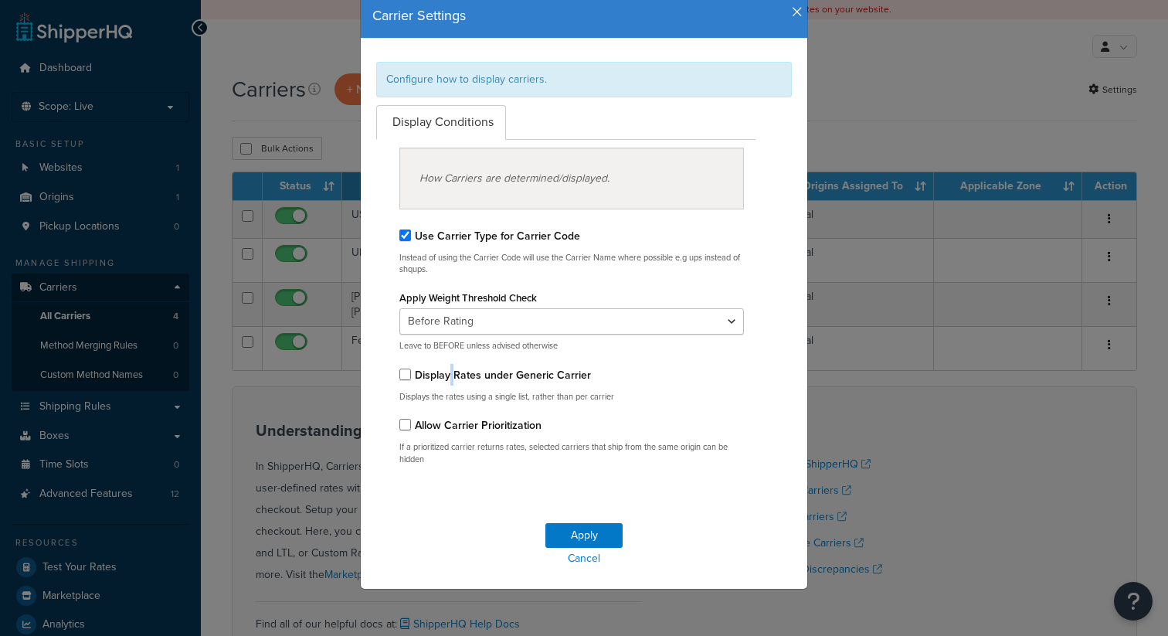
click at [447, 376] on label "Display Rates under Generic Carrier" at bounding box center [503, 375] width 176 height 16
click at [411, 376] on input "Display Rates under Generic Carrier" at bounding box center [405, 374] width 12 height 12
checkbox input "true"
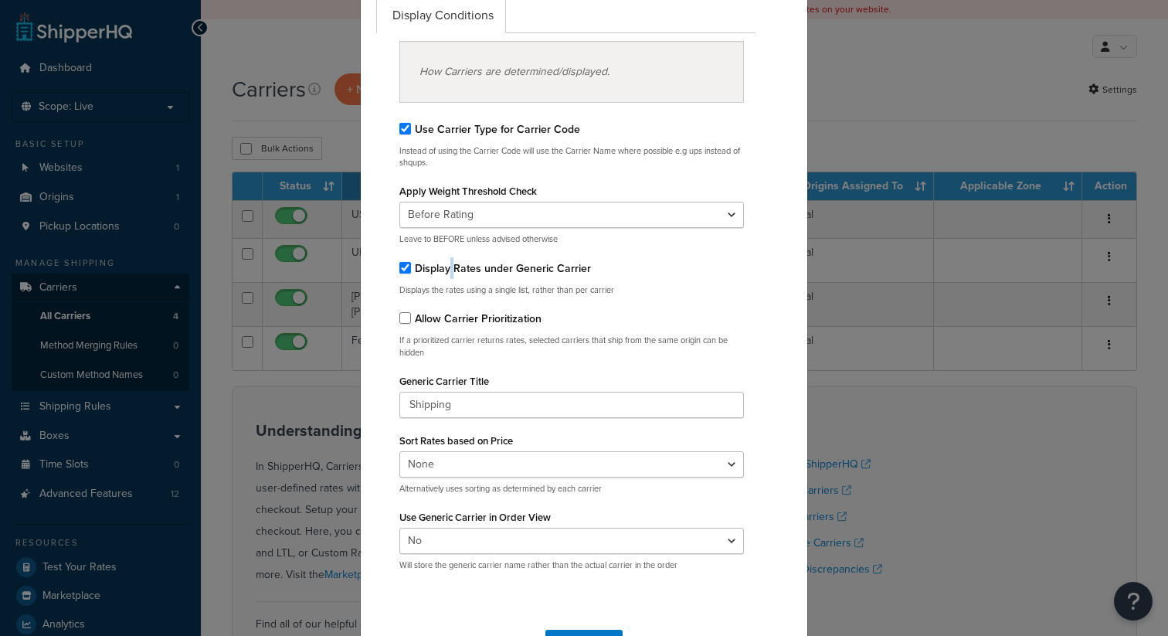
scroll to position [160, 0]
drag, startPoint x: 465, startPoint y: 403, endPoint x: 346, endPoint y: 404, distance: 118.9
click at [356, 403] on div "Carrier Settings Configure how to display carriers. Display Conditions How Carr…" at bounding box center [583, 290] width 463 height 855
type input "Valeria Generic"
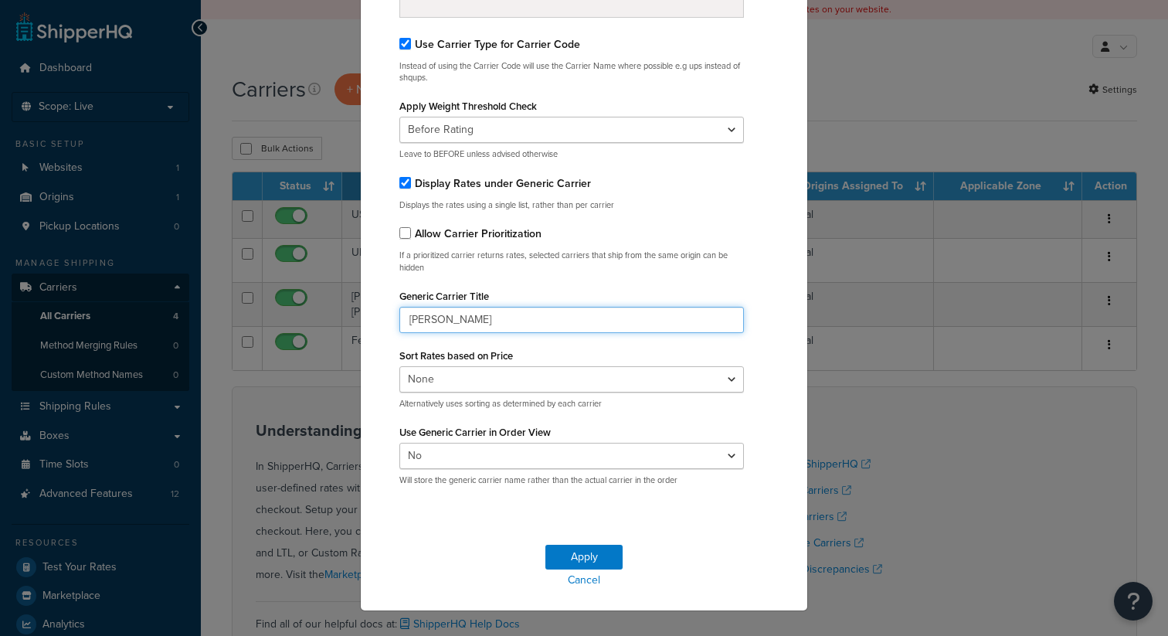
scroll to position [266, 0]
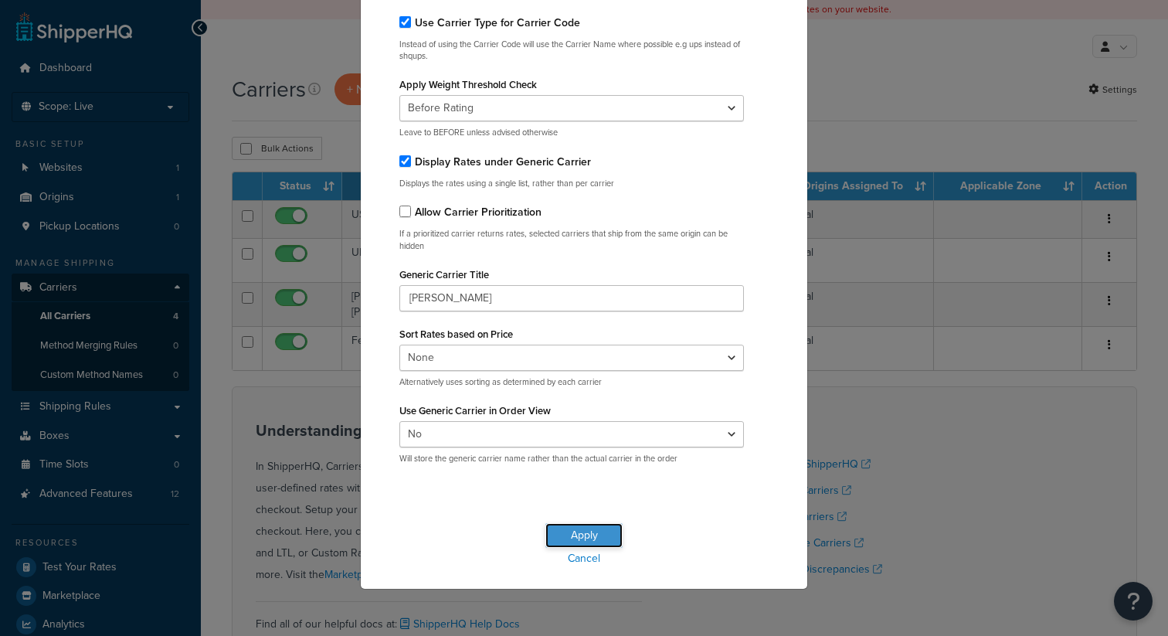
click at [607, 535] on button "Apply" at bounding box center [583, 535] width 77 height 25
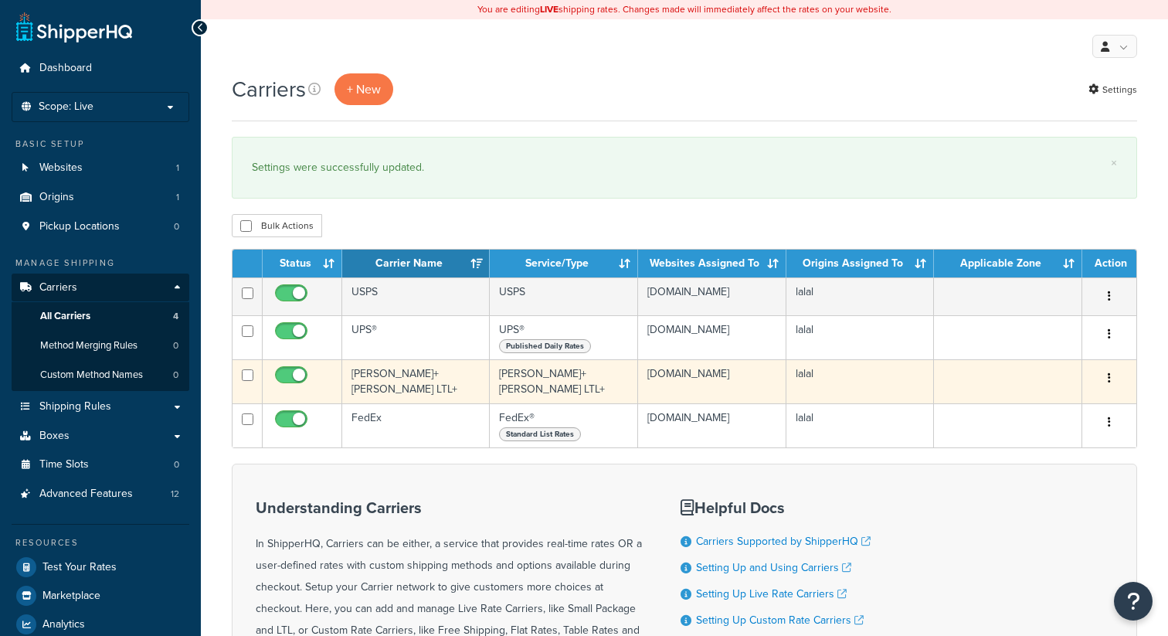
click at [379, 372] on td "[PERSON_NAME]+[PERSON_NAME] LTL+" at bounding box center [416, 381] width 148 height 44
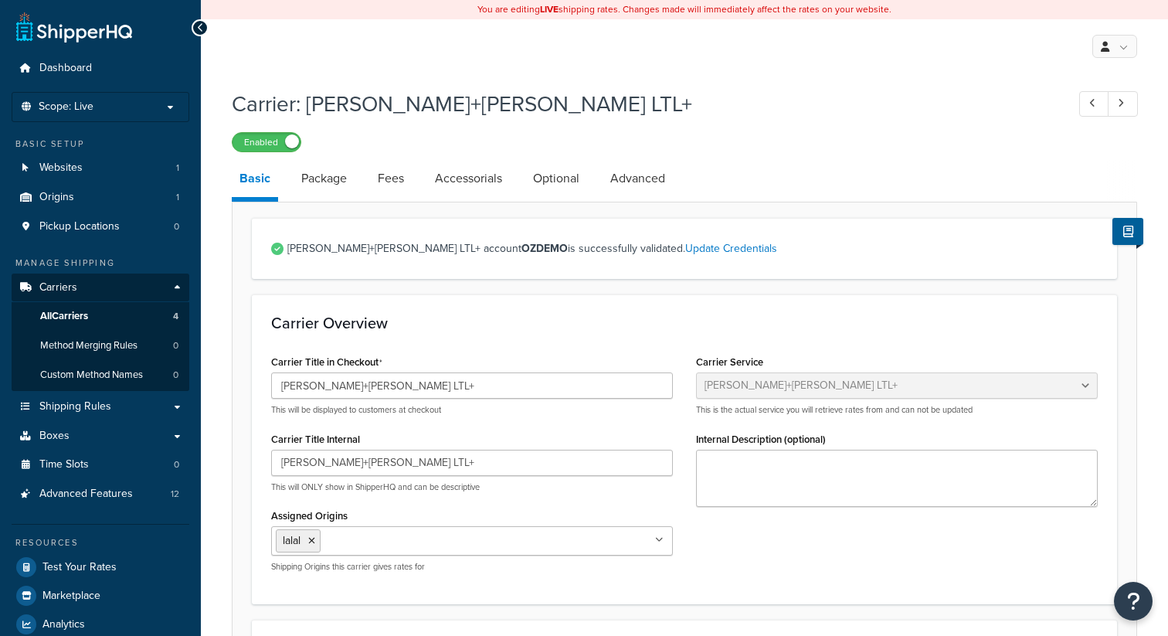
select select "reTransFreight"
click at [490, 185] on link "Accessorials" at bounding box center [468, 178] width 83 height 37
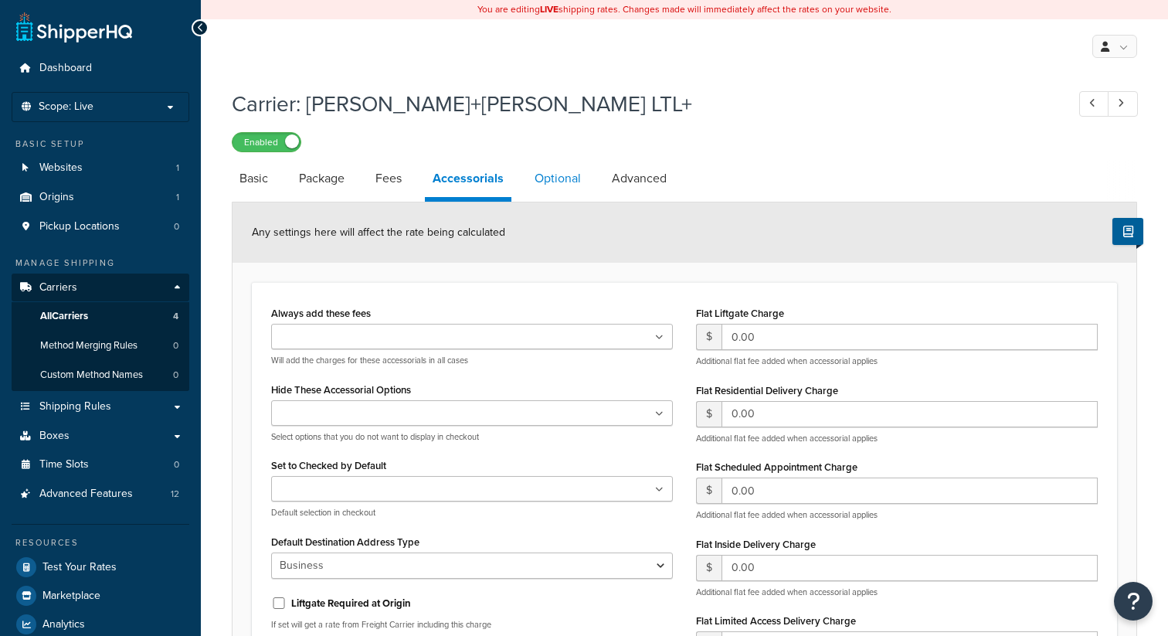
click at [553, 174] on link "Optional" at bounding box center [558, 178] width 62 height 37
select select "55"
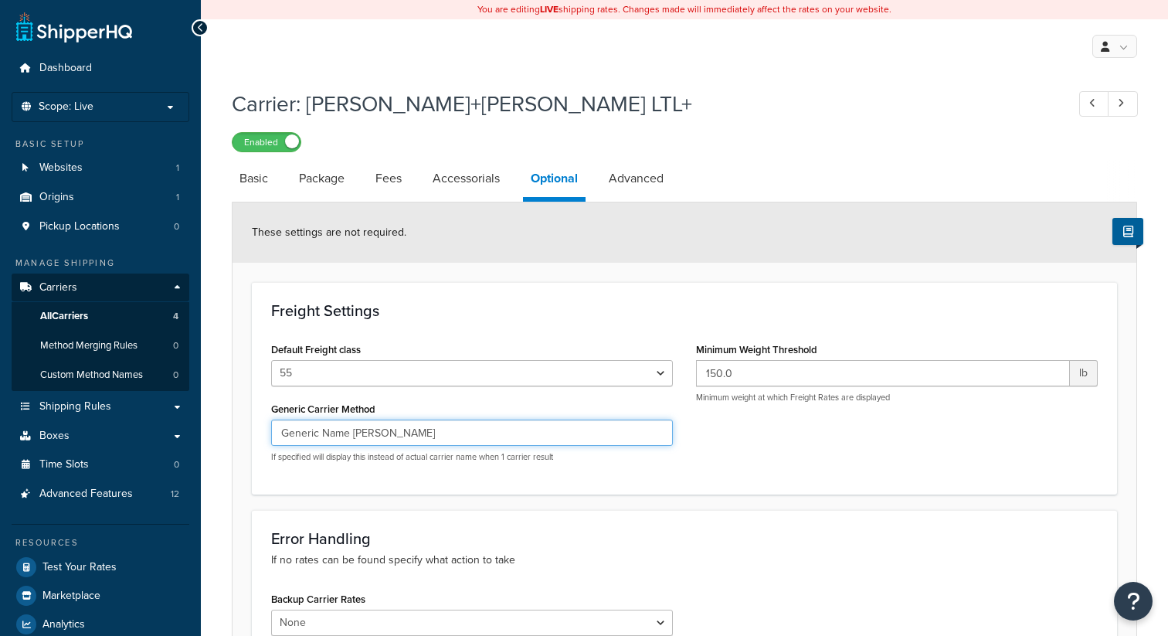
drag, startPoint x: 388, startPoint y: 438, endPoint x: 226, endPoint y: 433, distance: 162.3
click at [226, 433] on div "Carrier: Kuehne+Nagel LTL+ Enabled Basic Package Fees Accessorials Optional Adv…" at bounding box center [684, 554] width 967 height 946
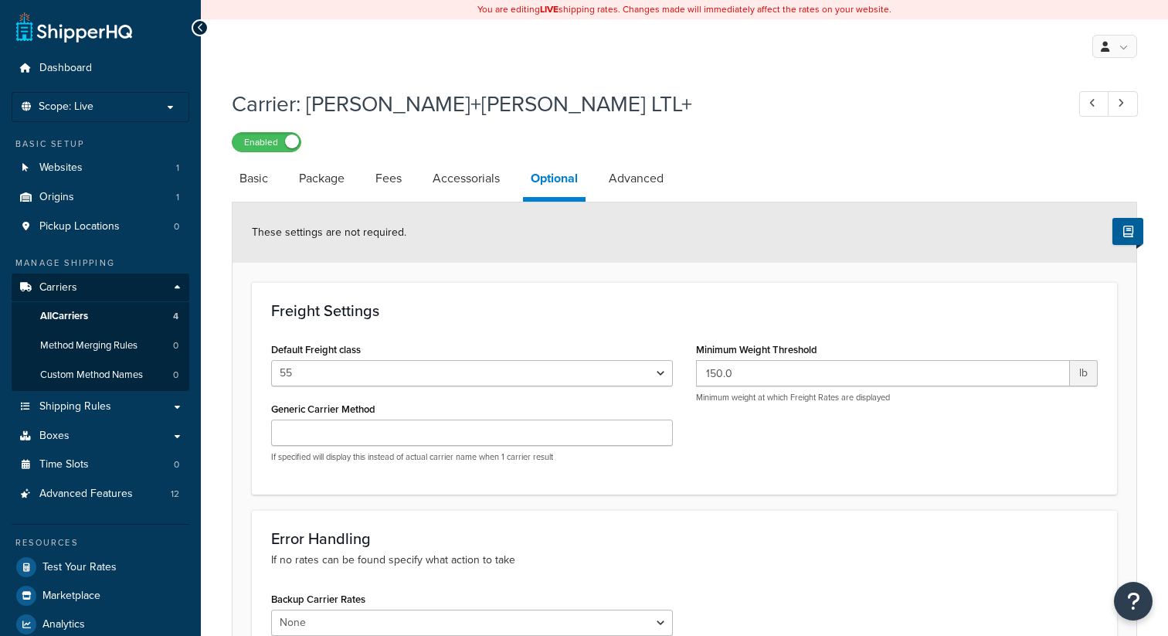
click at [817, 466] on div "Default Freight class 50 55 60 65 70 77.5 85 92.5 100 110 125 150 175 200 250 3…" at bounding box center [685, 406] width 850 height 136
click at [487, 184] on link "Accessorials" at bounding box center [466, 178] width 83 height 37
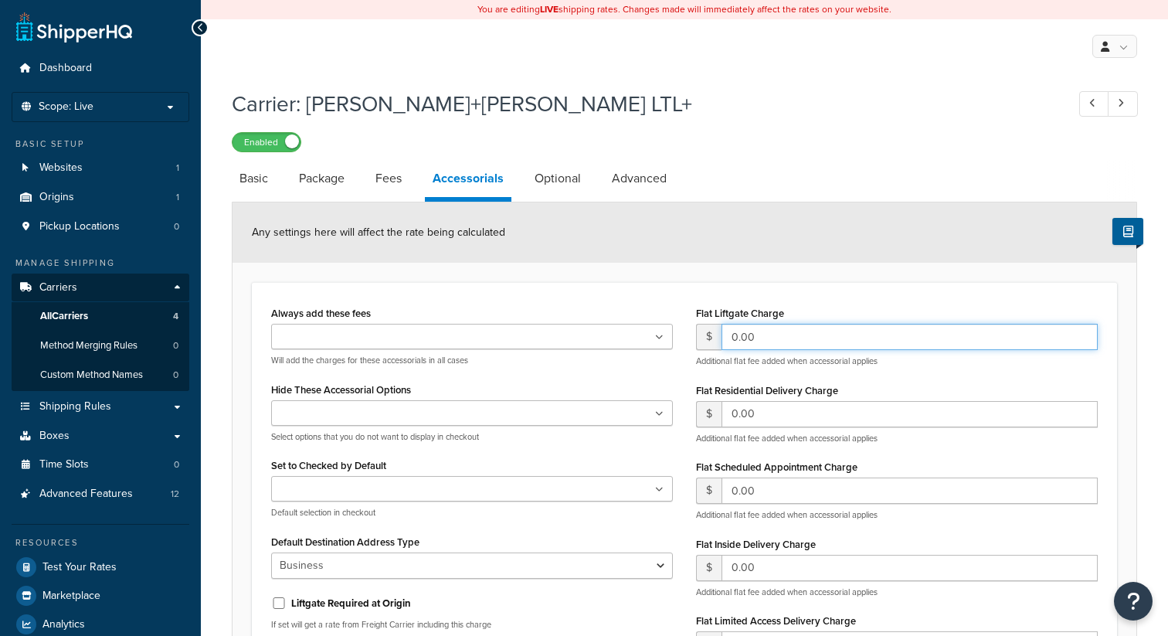
drag, startPoint x: 677, startPoint y: 335, endPoint x: 667, endPoint y: 335, distance: 9.3
click at [667, 335] on div "Always add these fees Liftgate Address Type Scheduled Appointment Inside Delive…" at bounding box center [685, 511] width 850 height 419
drag, startPoint x: 788, startPoint y: 349, endPoint x: 660, endPoint y: 343, distance: 127.6
click at [660, 343] on div "Always add these fees Liftgate Address Type Scheduled Appointment Inside Delive…" at bounding box center [685, 511] width 850 height 419
type input "20.00"
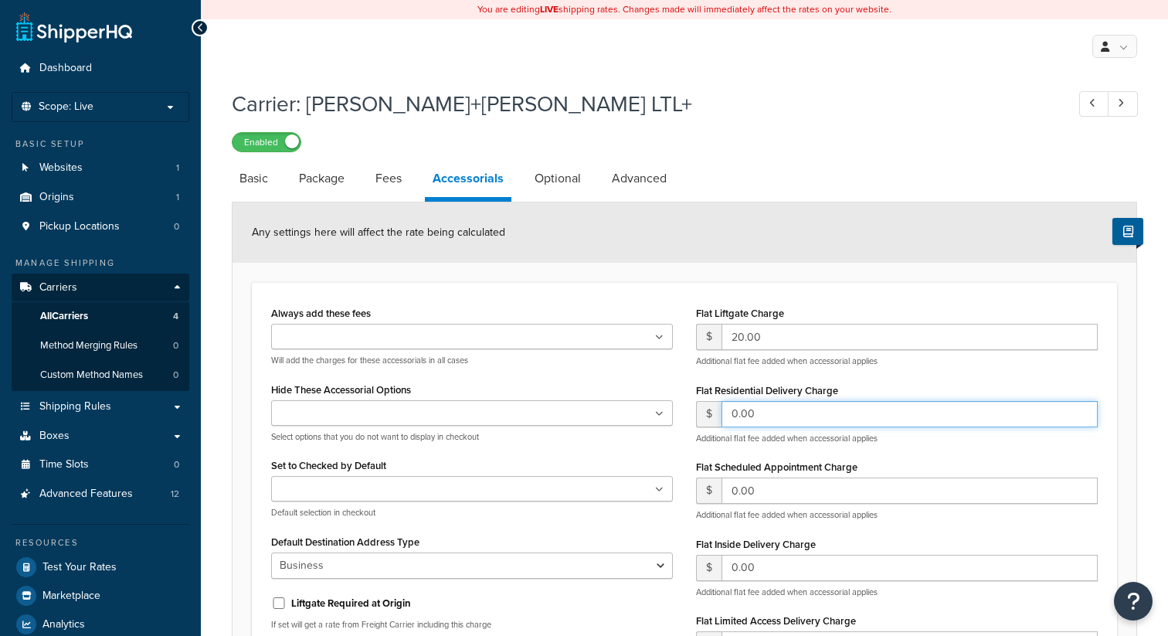
drag, startPoint x: 782, startPoint y: 410, endPoint x: 680, endPoint y: 411, distance: 102.0
click at [680, 411] on div "Always add these fees Liftgate Address Type Scheduled Appointment Inside Delive…" at bounding box center [685, 511] width 850 height 419
paste input "2"
type input "20.00"
drag, startPoint x: 768, startPoint y: 493, endPoint x: 707, endPoint y: 490, distance: 60.3
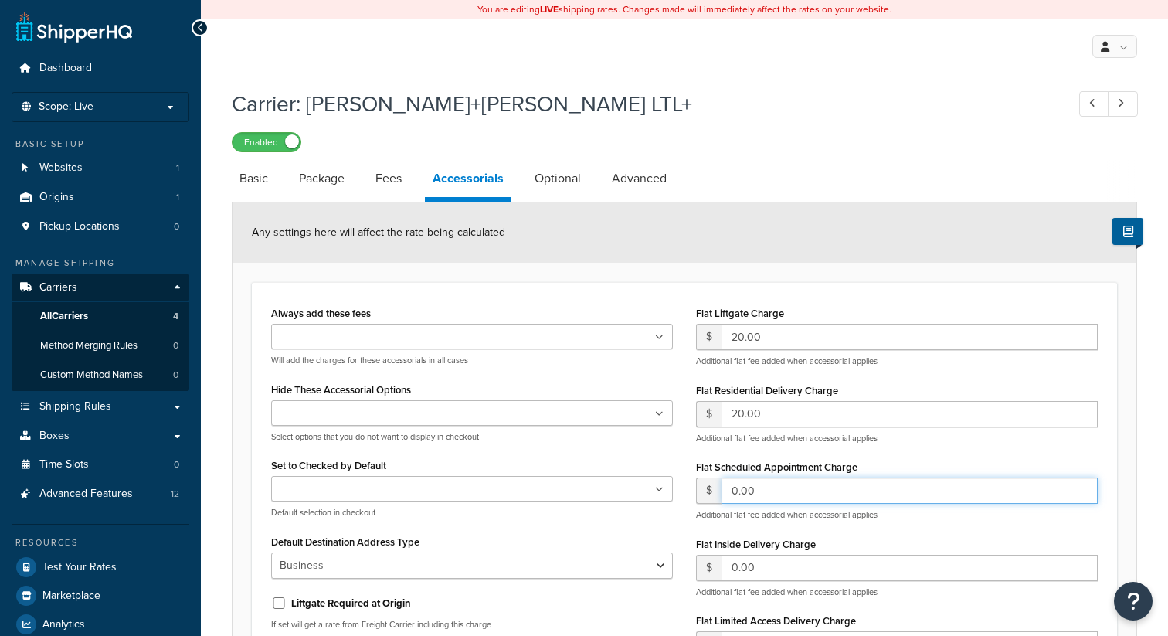
click at [707, 490] on div "$ 0.00" at bounding box center [897, 490] width 402 height 26
paste input "2"
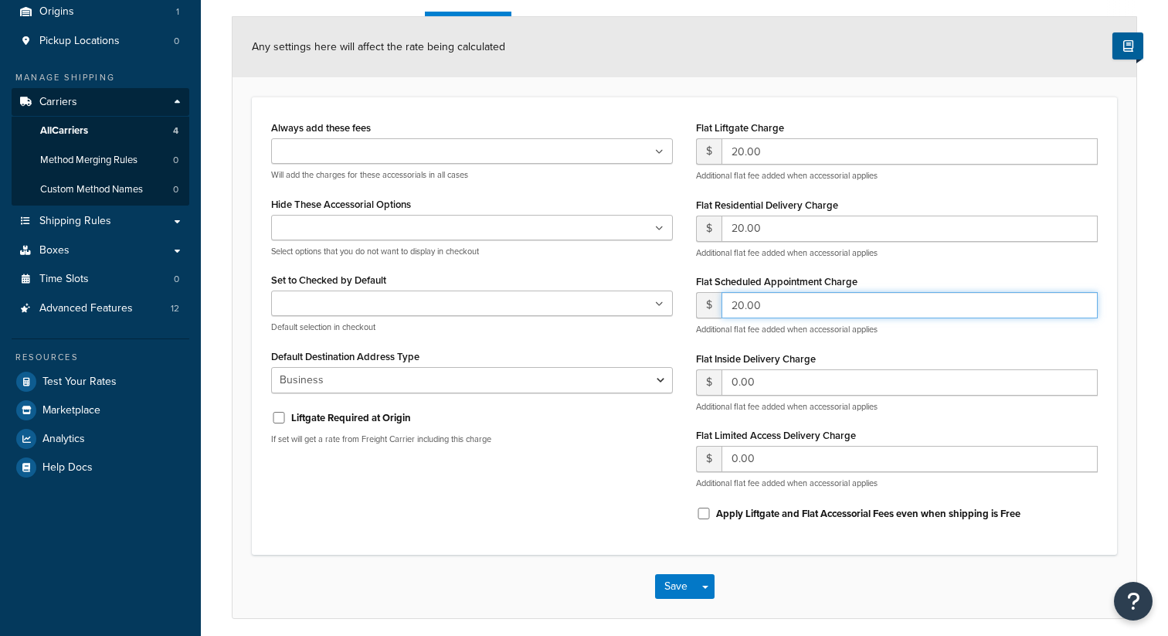
scroll to position [188, 0]
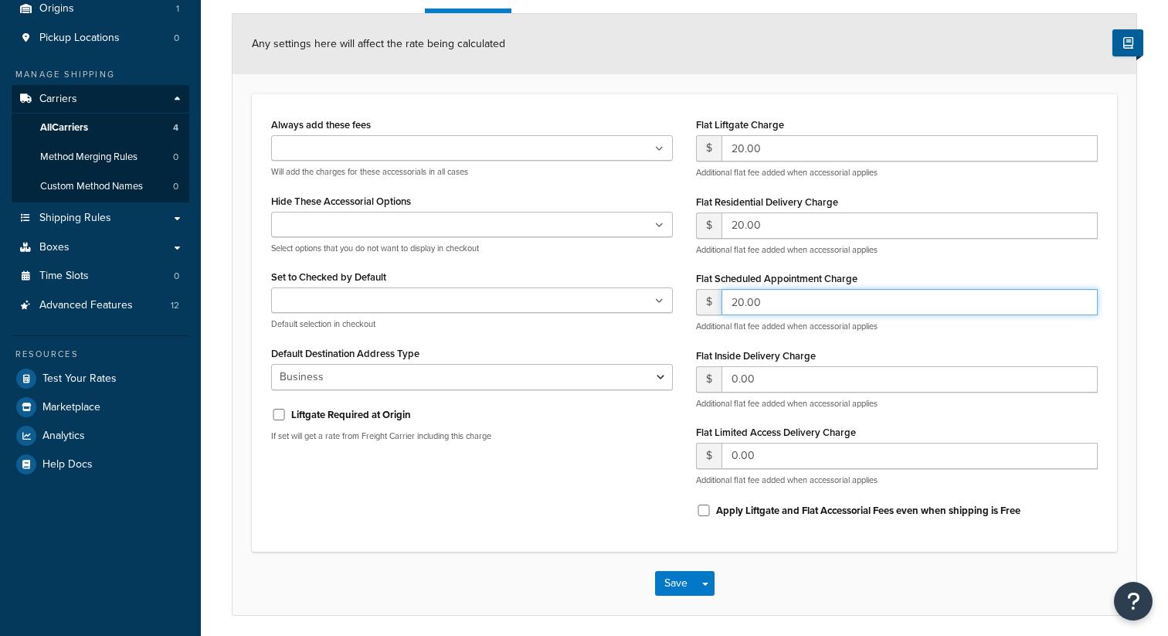
type input "20.00"
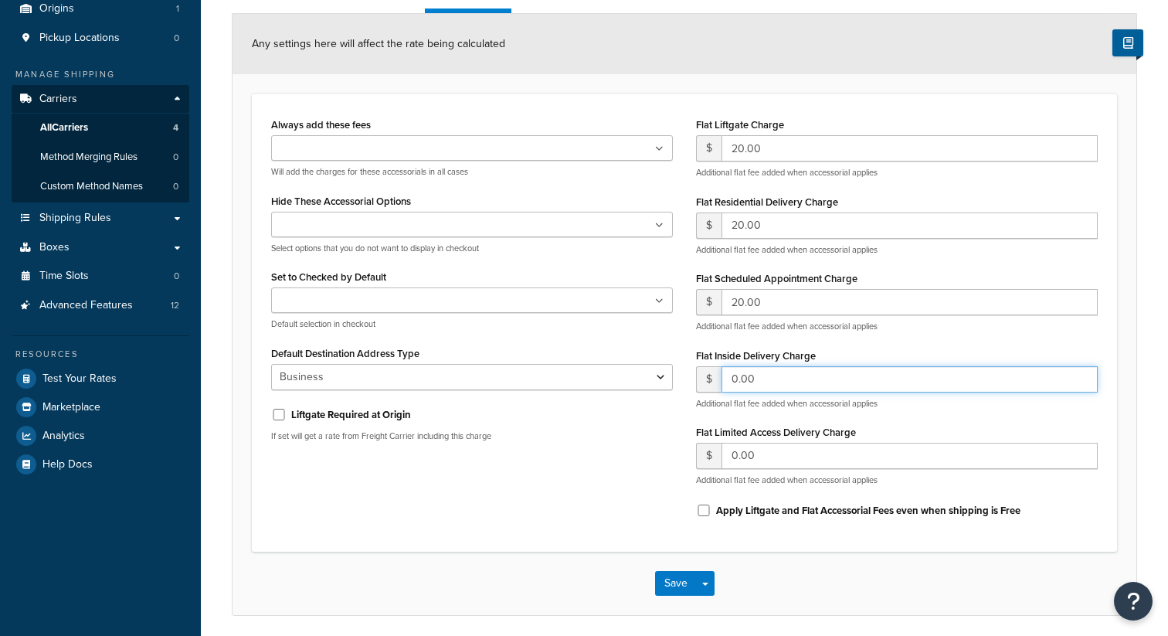
drag, startPoint x: 789, startPoint y: 372, endPoint x: 705, endPoint y: 370, distance: 84.2
click at [707, 371] on div "$ 0.00" at bounding box center [897, 379] width 402 height 26
drag, startPoint x: 802, startPoint y: 378, endPoint x: 649, endPoint y: 378, distance: 153.7
click at [650, 378] on div "Always add these fees Liftgate Address Type Scheduled Appointment Inside Delive…" at bounding box center [685, 323] width 850 height 419
paste input "2"
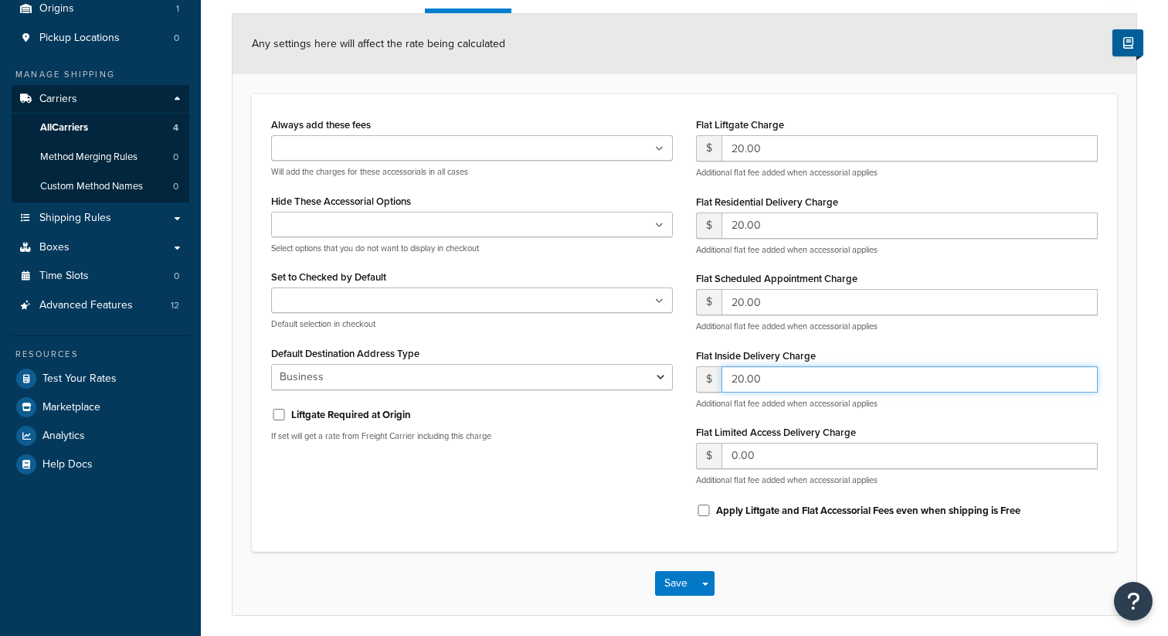
type input "20.00"
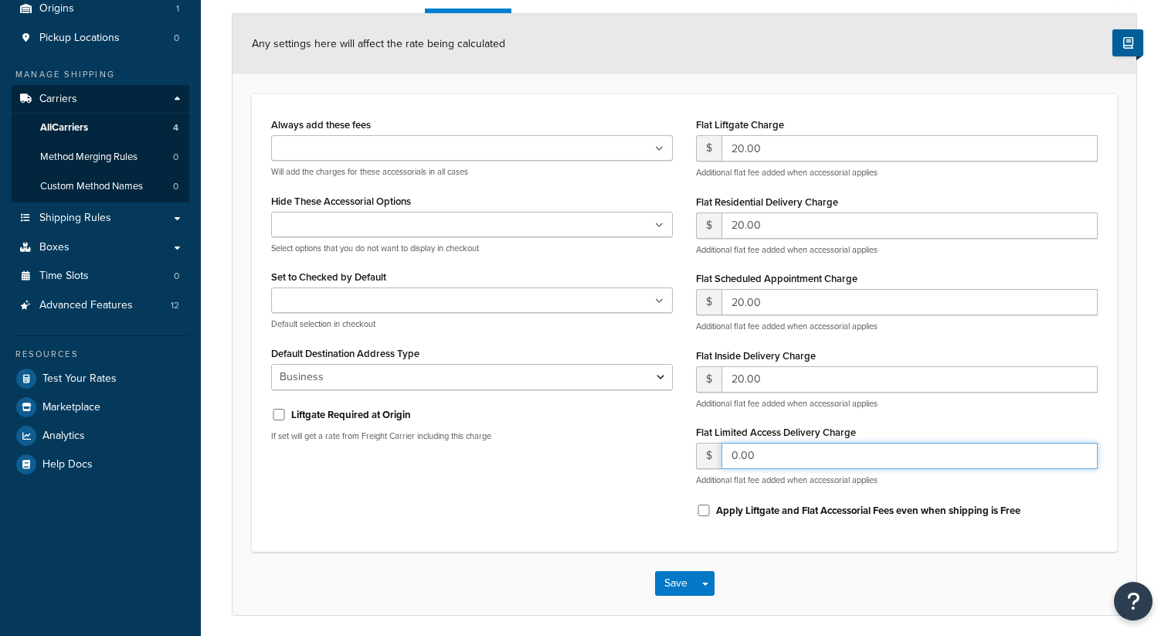
drag, startPoint x: 765, startPoint y: 455, endPoint x: 701, endPoint y: 455, distance: 64.1
click at [701, 455] on div "$ 0.00" at bounding box center [897, 456] width 402 height 26
paste input "2"
type input "20.00"
click at [694, 580] on button "Save" at bounding box center [676, 583] width 42 height 25
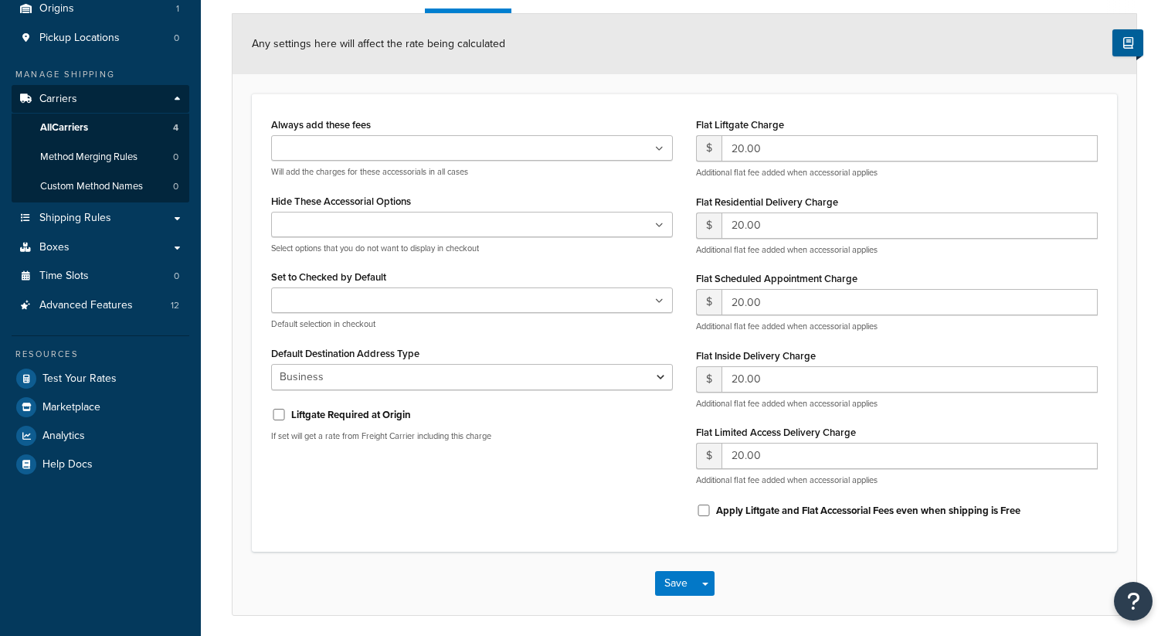
scroll to position [0, 0]
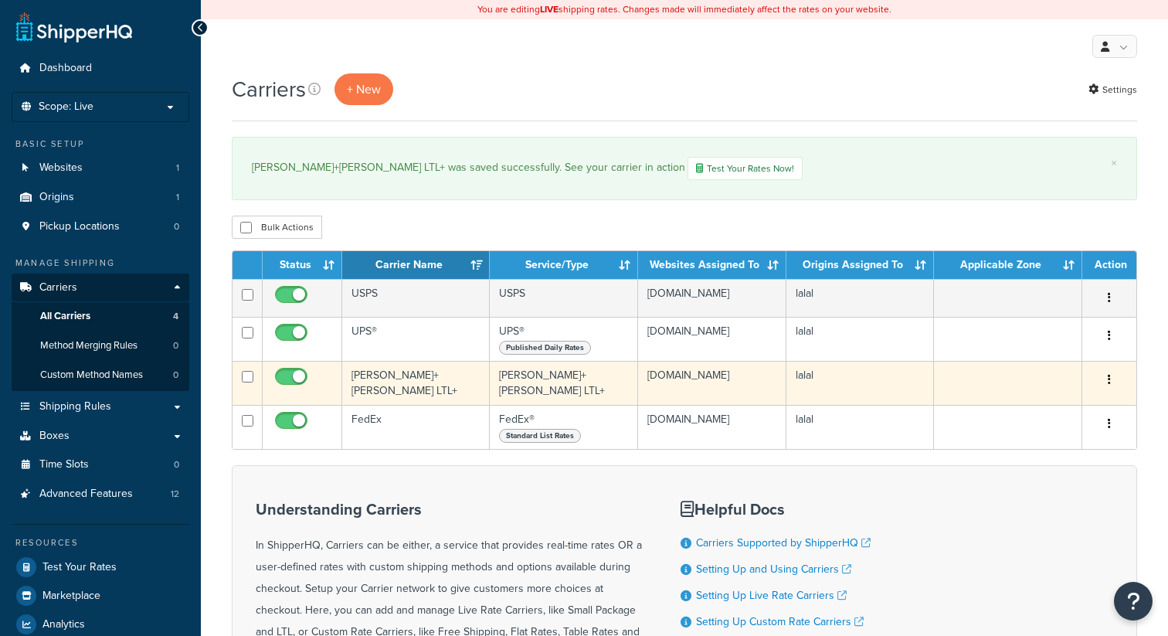
click at [448, 385] on td "[PERSON_NAME]+[PERSON_NAME] LTL+" at bounding box center [416, 383] width 148 height 44
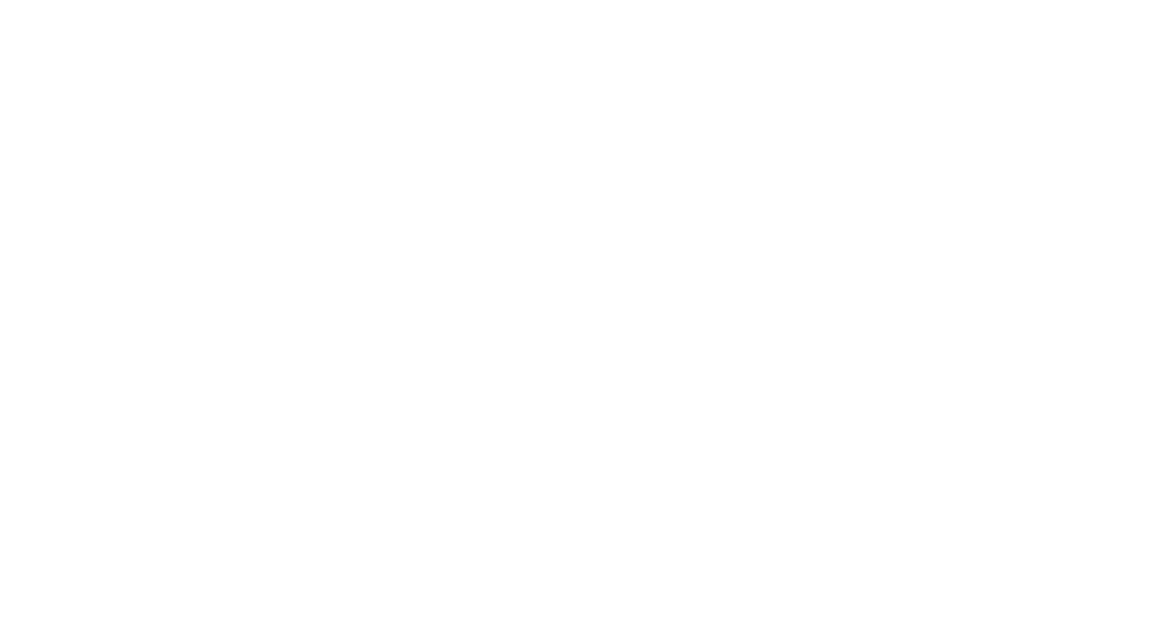
select select "reTransFreight"
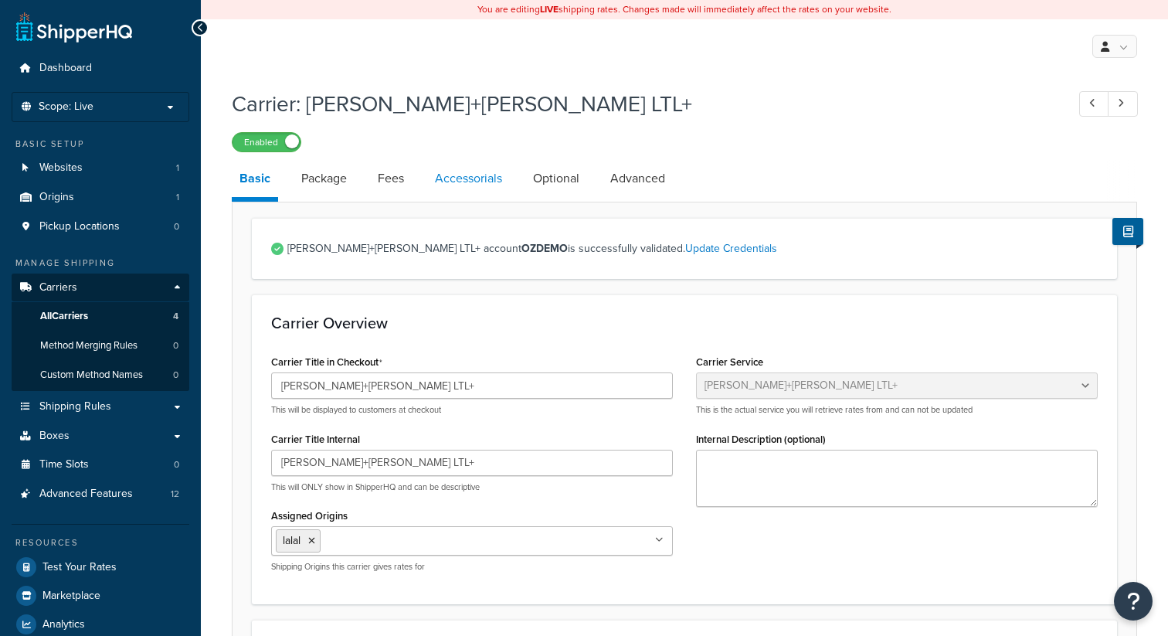
click at [489, 171] on link "Accessorials" at bounding box center [468, 178] width 83 height 37
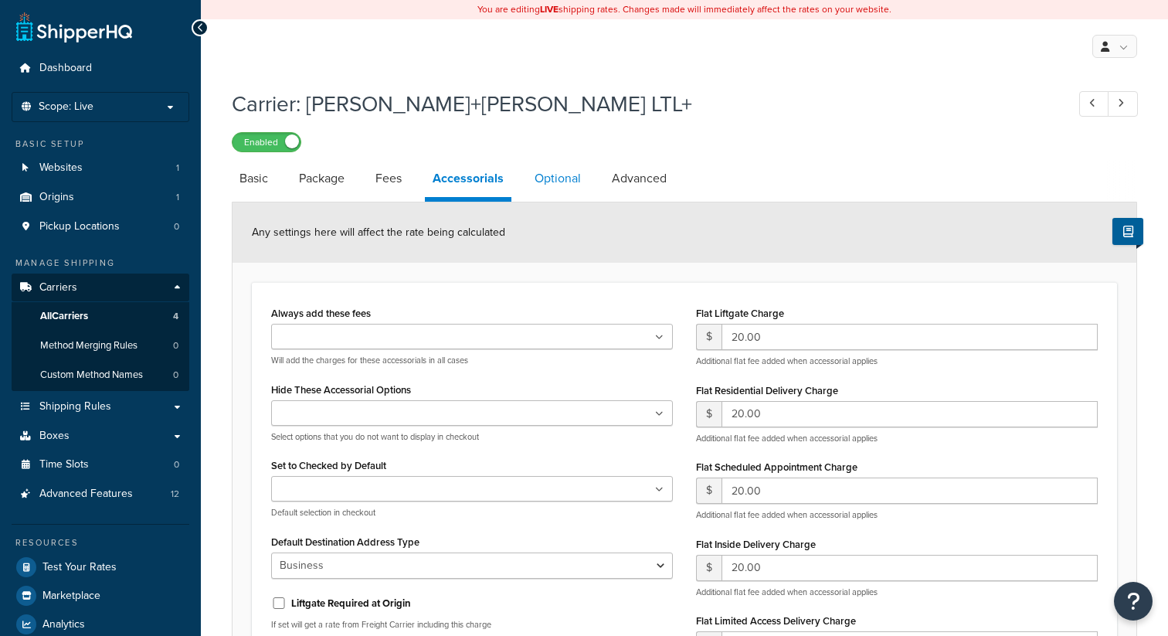
click at [549, 185] on link "Optional" at bounding box center [558, 178] width 62 height 37
select select "55"
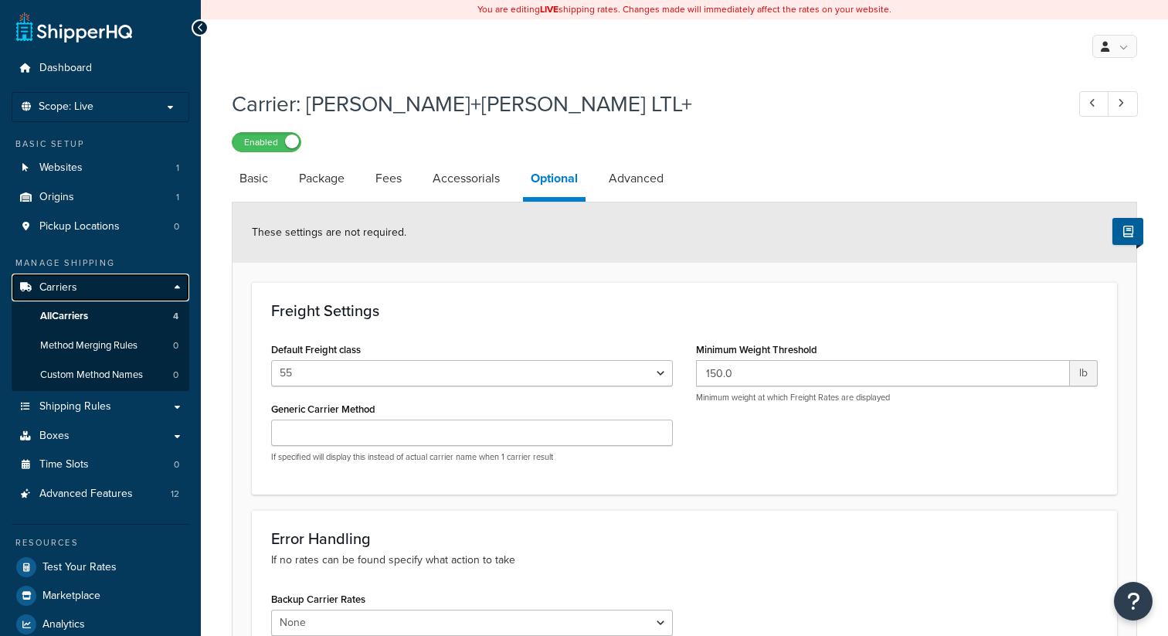
click at [100, 289] on link "Carriers" at bounding box center [101, 287] width 178 height 29
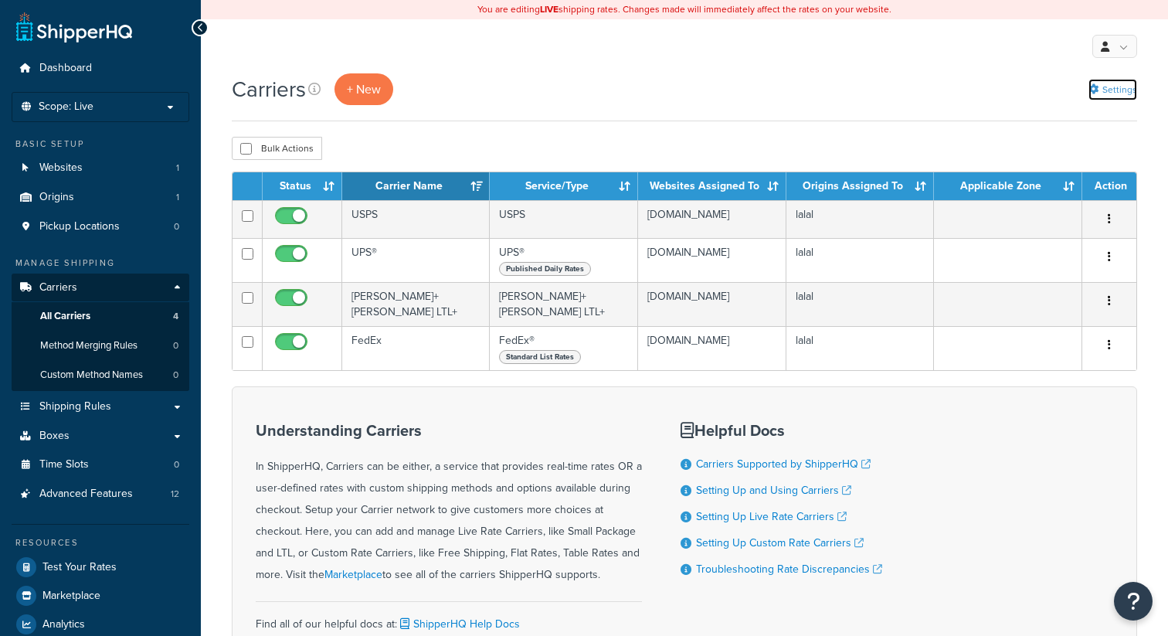
click at [1111, 90] on link "Settings" at bounding box center [1112, 90] width 49 height 22
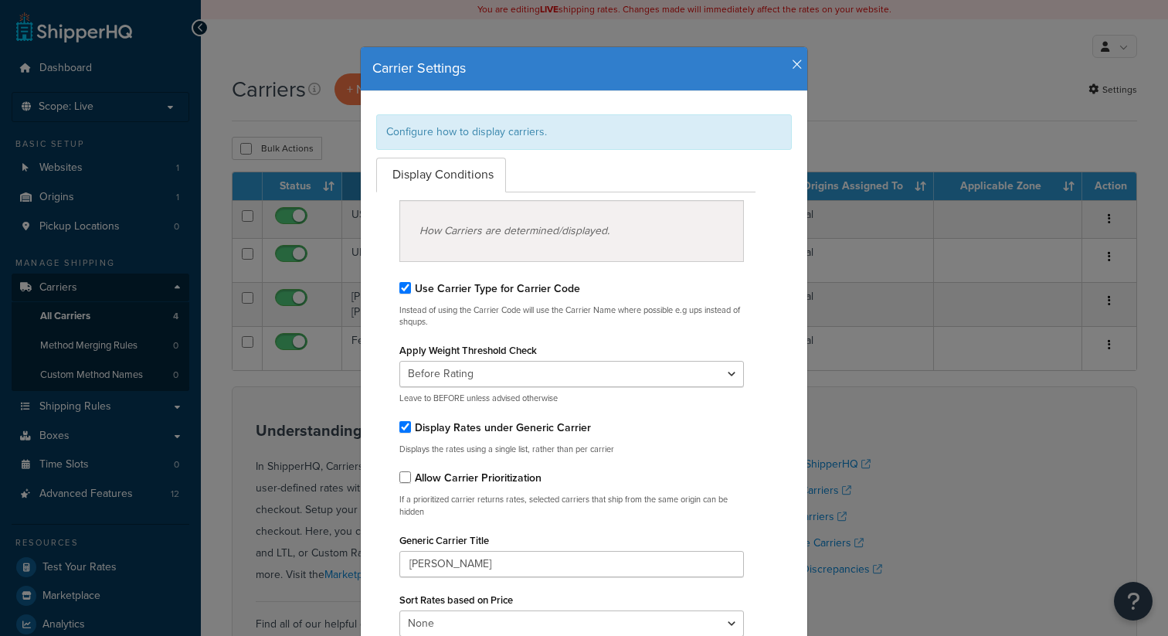
click at [795, 58] on icon "button" at bounding box center [797, 65] width 11 height 14
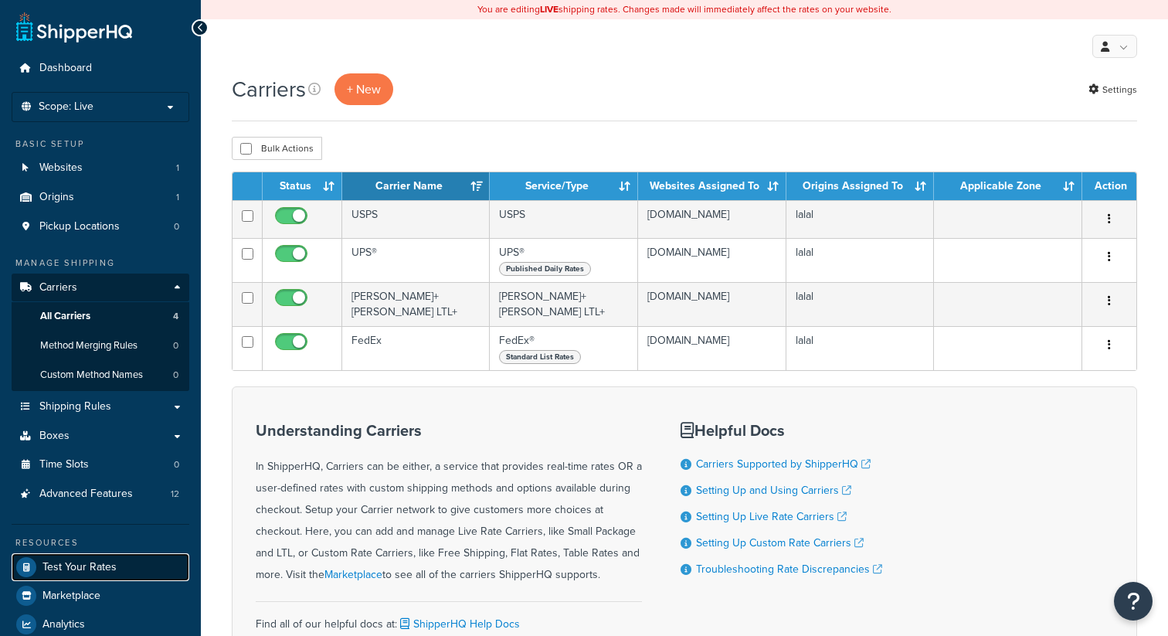
click at [60, 563] on span "Test Your Rates" at bounding box center [79, 567] width 74 height 13
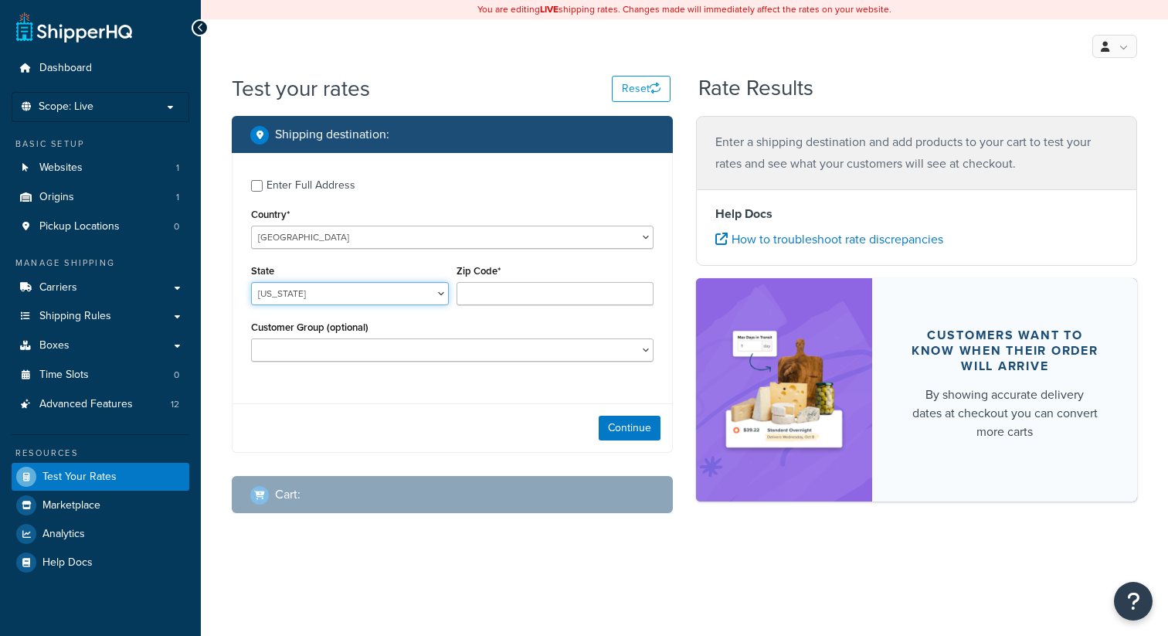
click at [422, 292] on select "[US_STATE] [US_STATE] [US_STATE] [US_STATE] [US_STATE] Armed Forces Americas Ar…" at bounding box center [350, 293] width 198 height 23
select select "CA"
click at [251, 283] on select "[US_STATE] [US_STATE] [US_STATE] [US_STATE] [US_STATE] Armed Forces Americas Ar…" at bounding box center [350, 293] width 198 height 23
click at [496, 299] on input "Zip Code*" at bounding box center [555, 293] width 198 height 23
type input "92612"
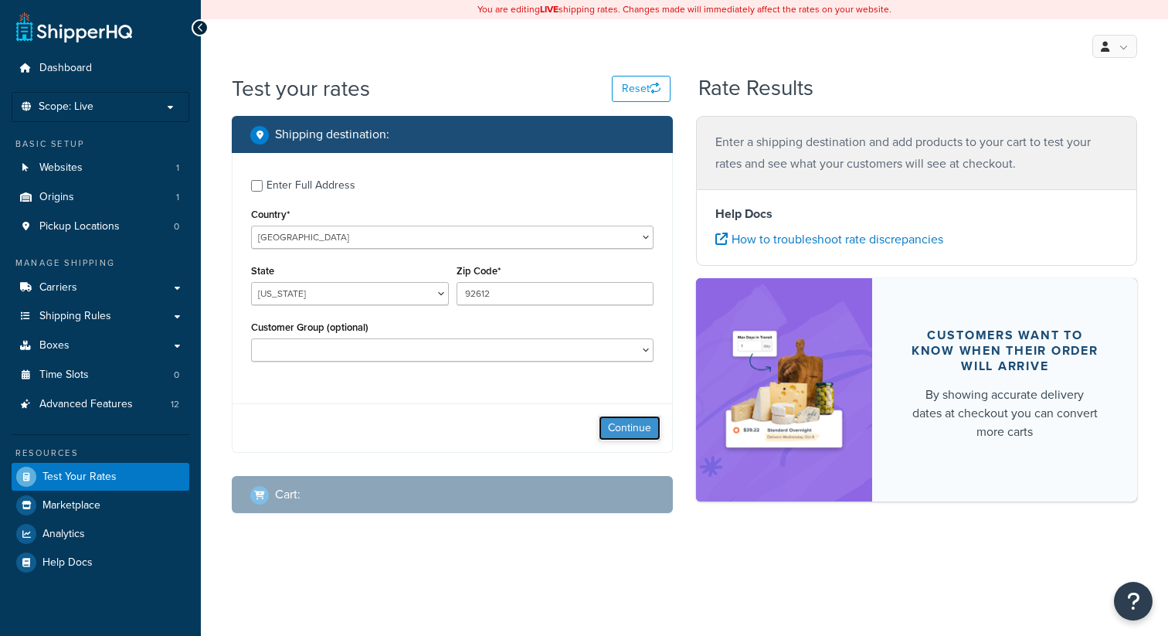
click at [644, 427] on button "Continue" at bounding box center [630, 428] width 62 height 25
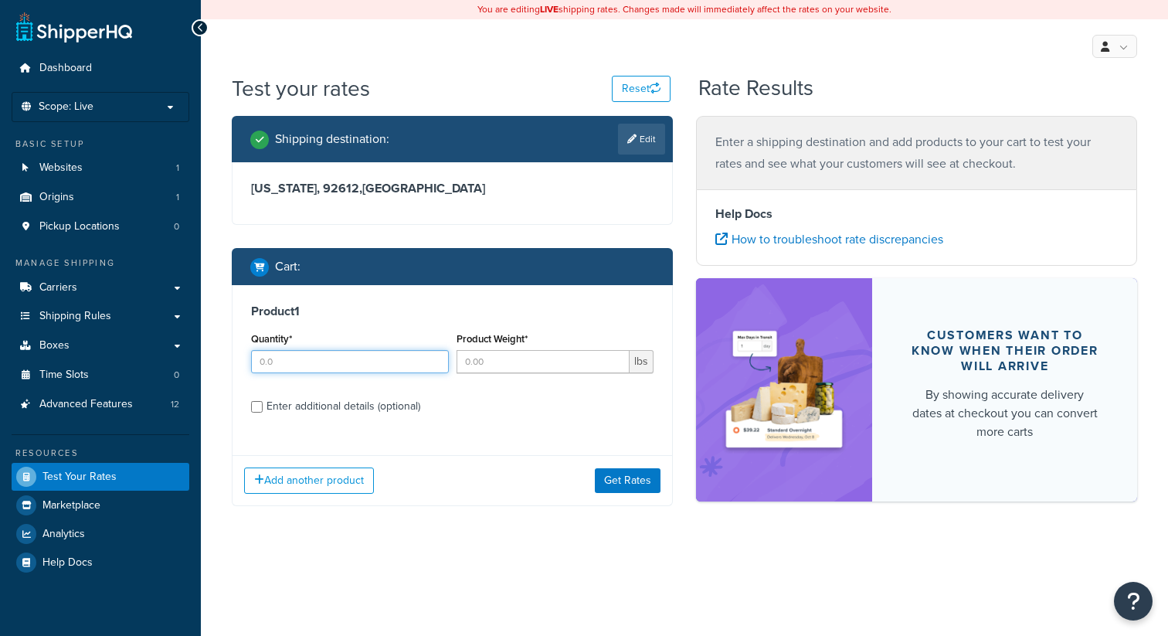
click at [362, 361] on input "Quantity*" at bounding box center [350, 361] width 198 height 23
type input "1"
click at [548, 369] on input "Product Weight*" at bounding box center [543, 361] width 174 height 23
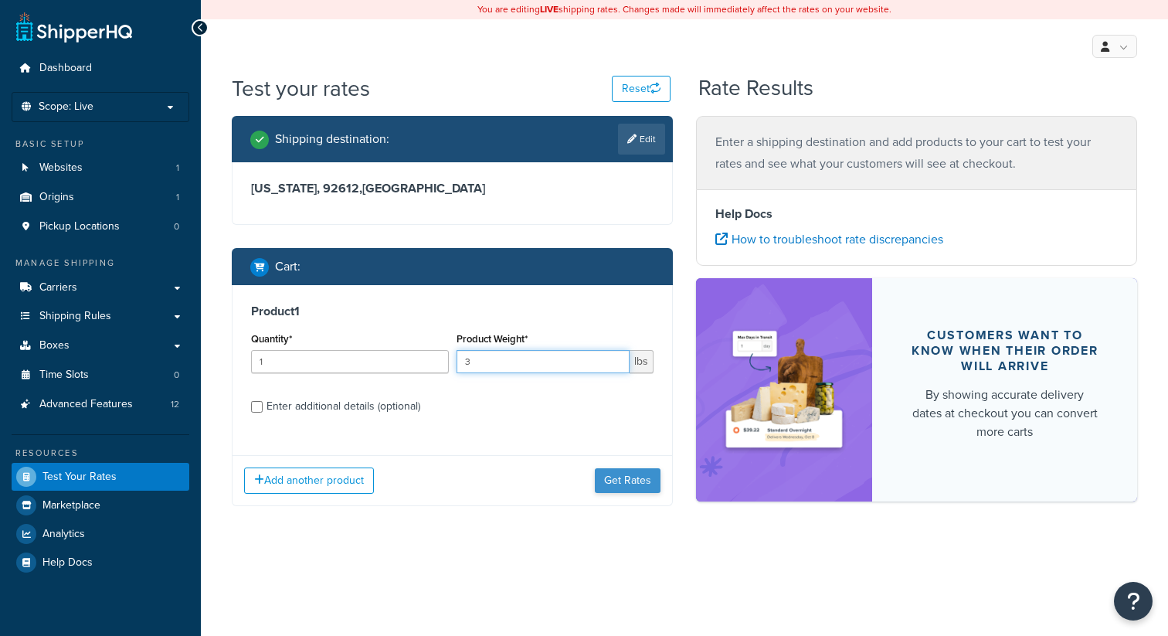
type input "3"
click at [649, 477] on button "Get Rates" at bounding box center [628, 480] width 66 height 25
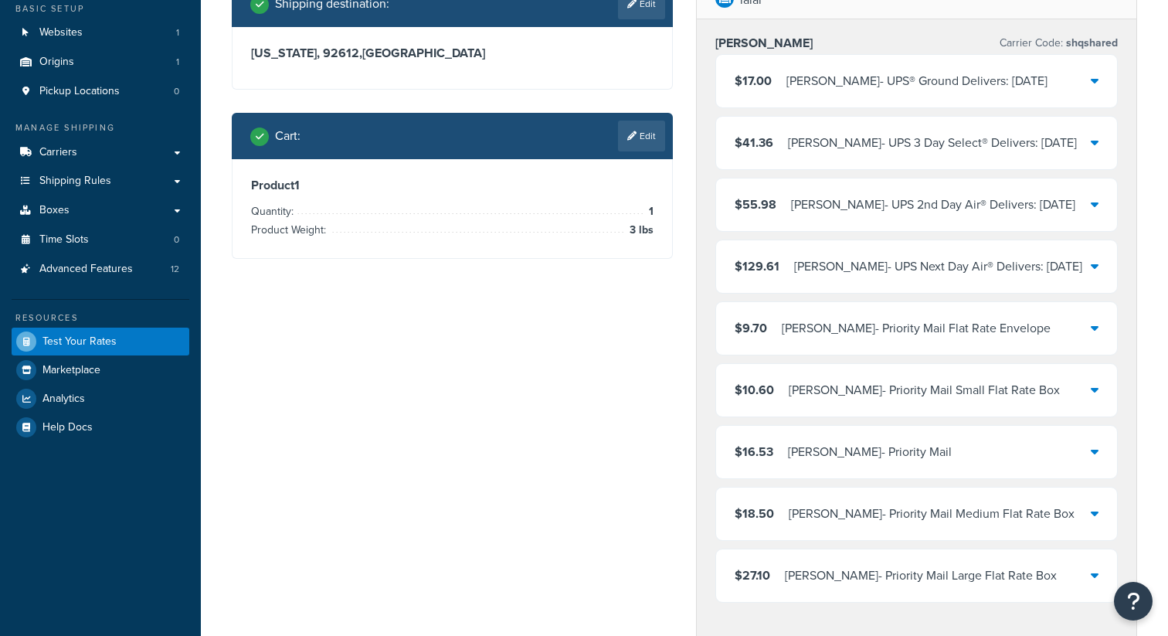
scroll to position [123, 0]
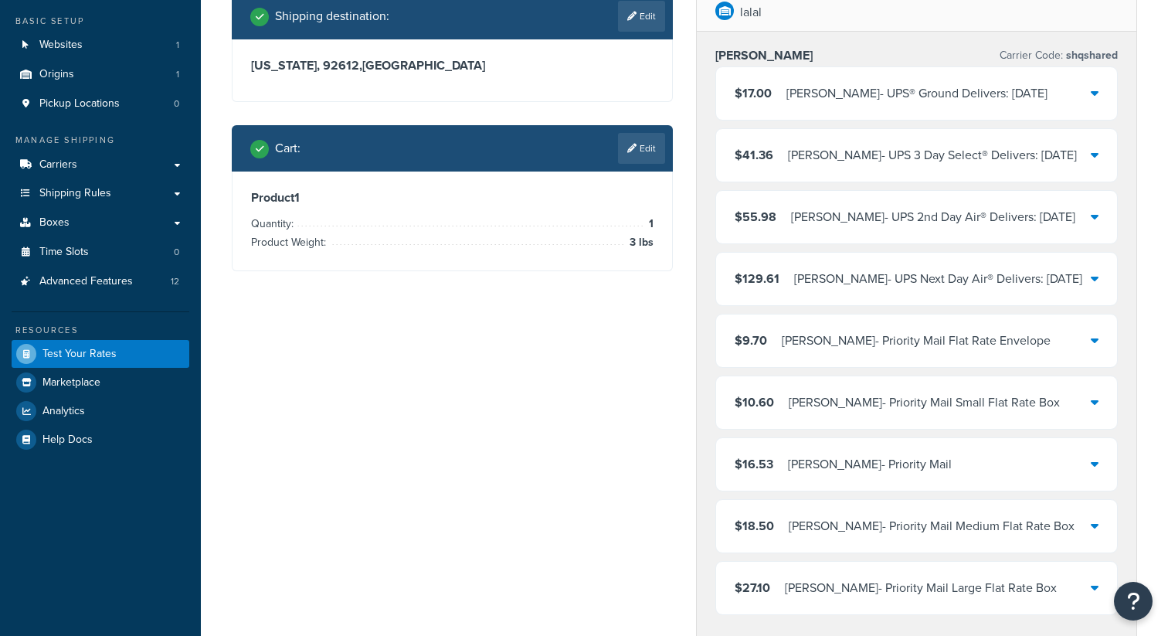
click at [880, 92] on div "[PERSON_NAME] - UPS® Ground Delivers: [DATE]" at bounding box center [916, 94] width 261 height 22
